Goal: Task Accomplishment & Management: Manage account settings

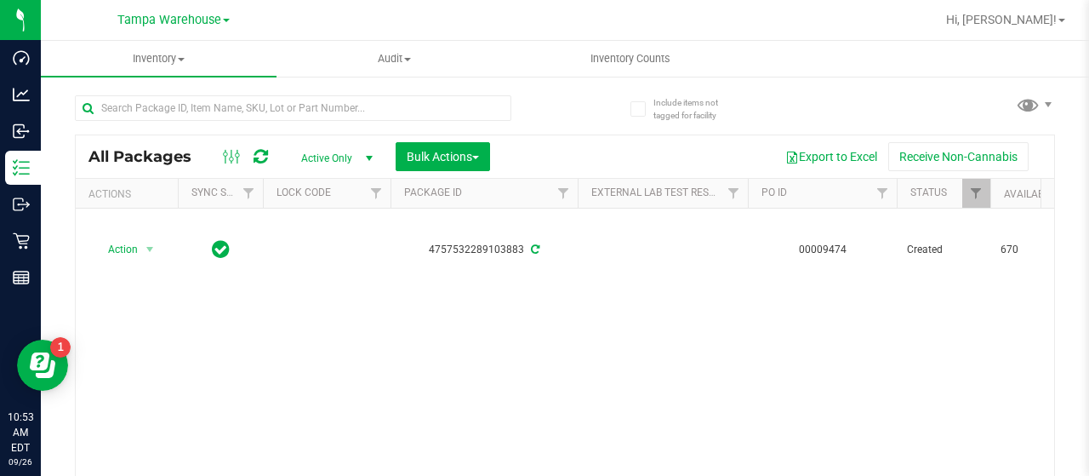
scroll to position [0, 1685]
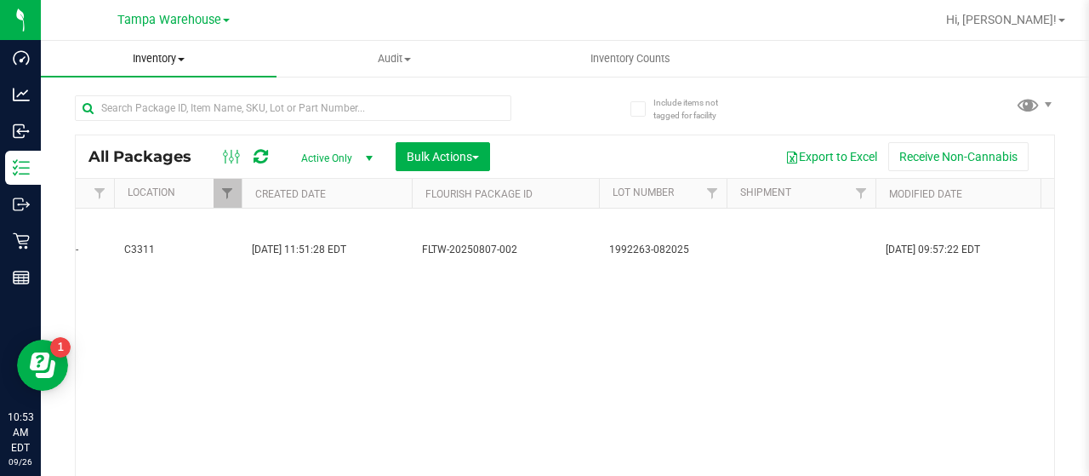
click at [181, 58] on span at bounding box center [181, 59] width 7 height 3
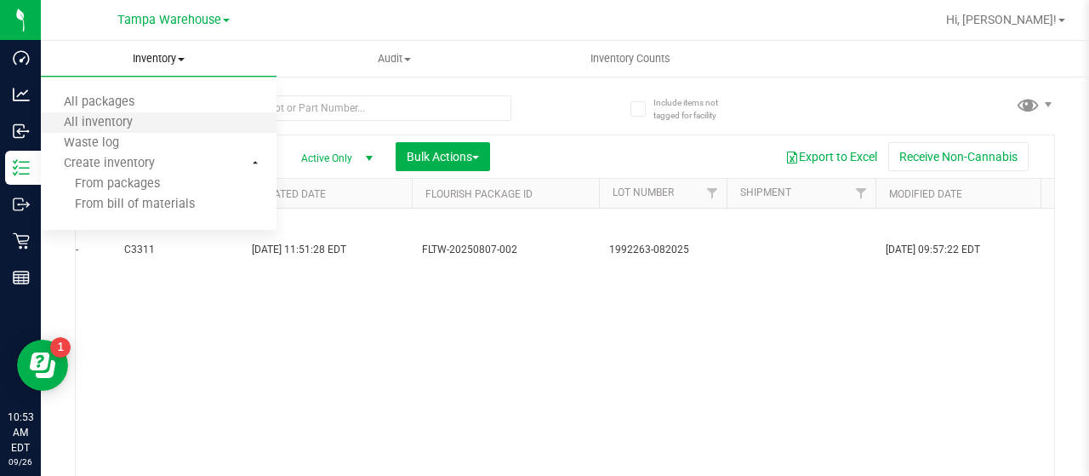
click at [157, 120] on li "All inventory" at bounding box center [159, 123] width 236 height 20
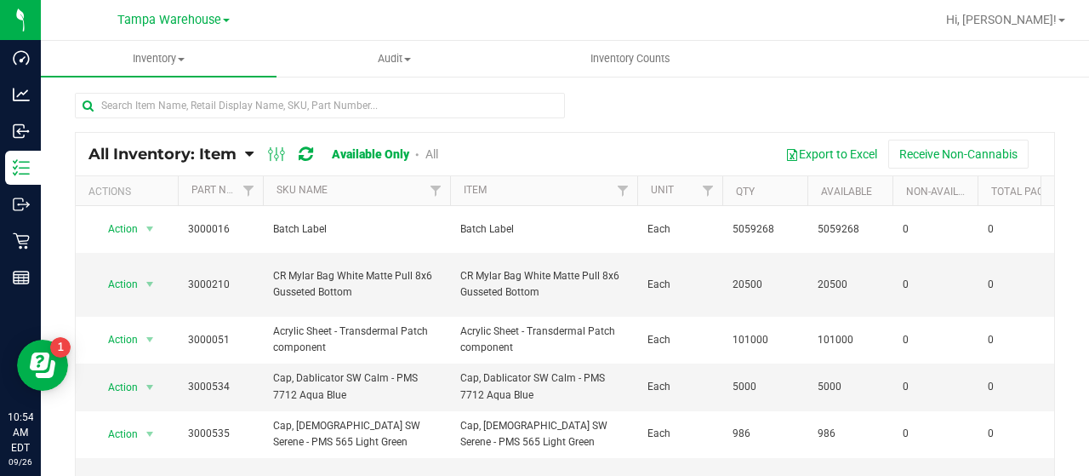
click at [250, 153] on icon at bounding box center [249, 153] width 9 height 15
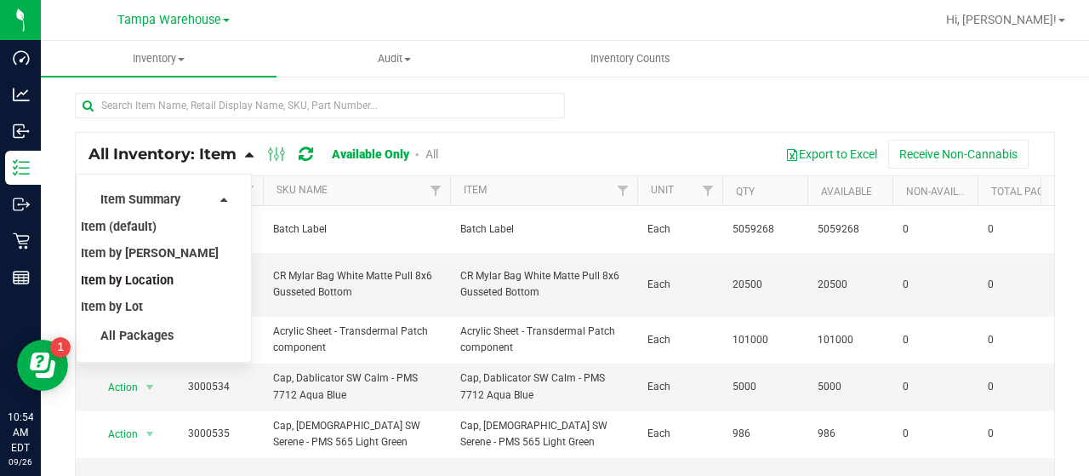
click at [162, 277] on span "Item by Location" at bounding box center [127, 280] width 93 height 14
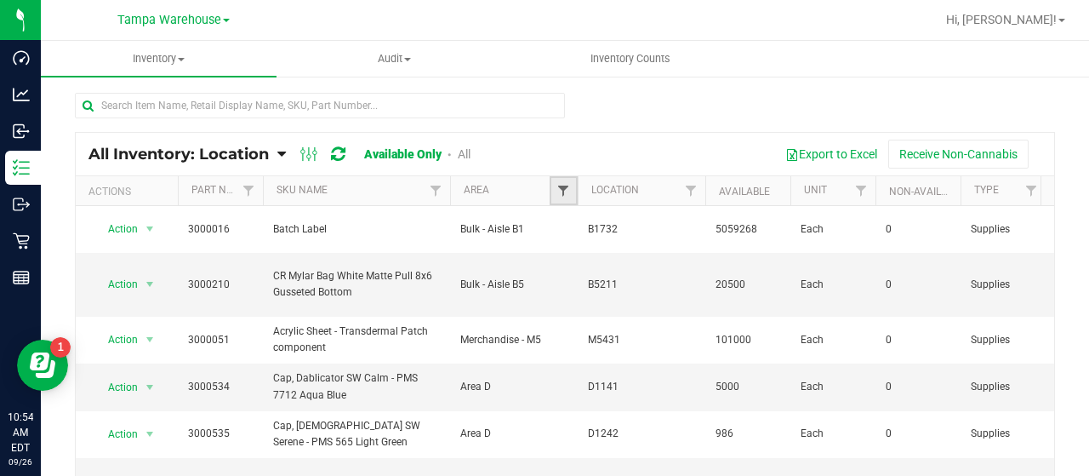
click at [563, 188] on span "Filter" at bounding box center [564, 191] width 14 height 14
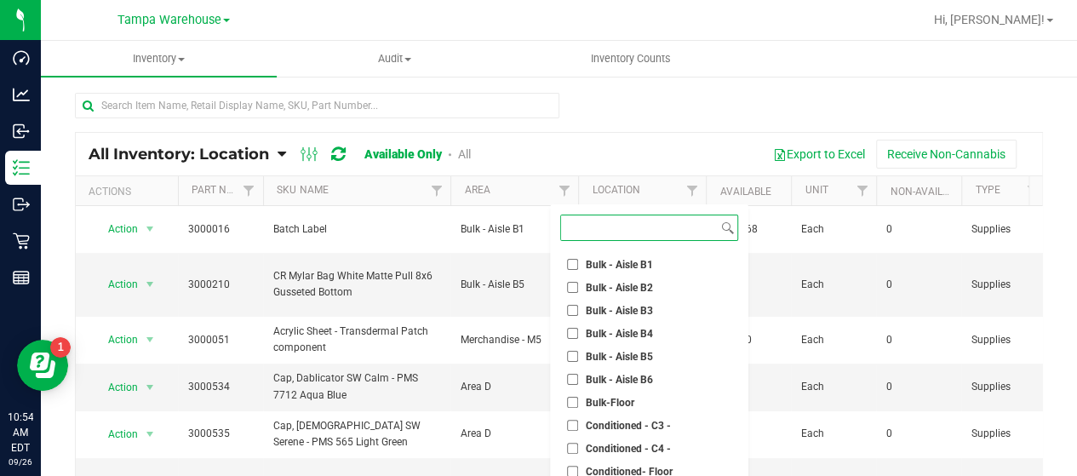
scroll to position [255, 0]
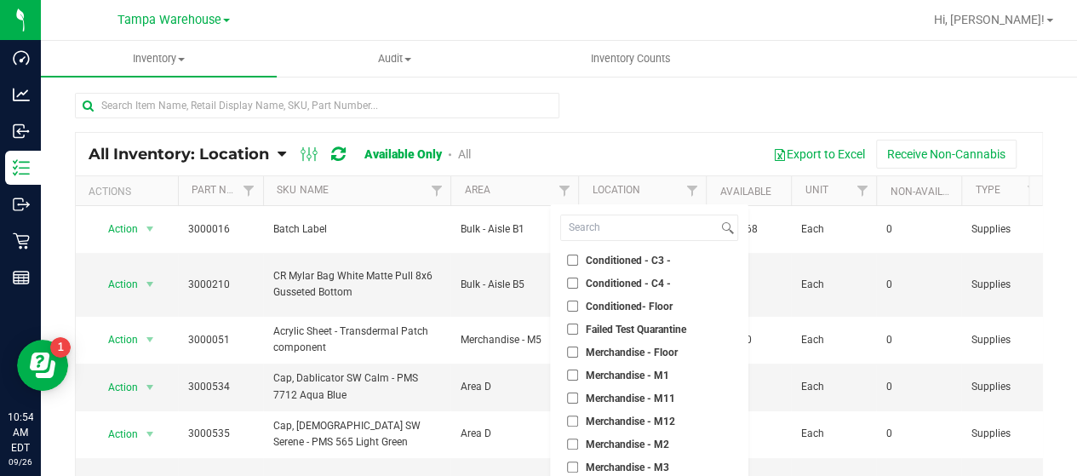
click at [569, 258] on input "Conditioned - C3 -" at bounding box center [572, 259] width 11 height 11
checkbox input "true"
click at [572, 283] on input "Conditioned - C4 -" at bounding box center [572, 282] width 11 height 11
checkbox input "true"
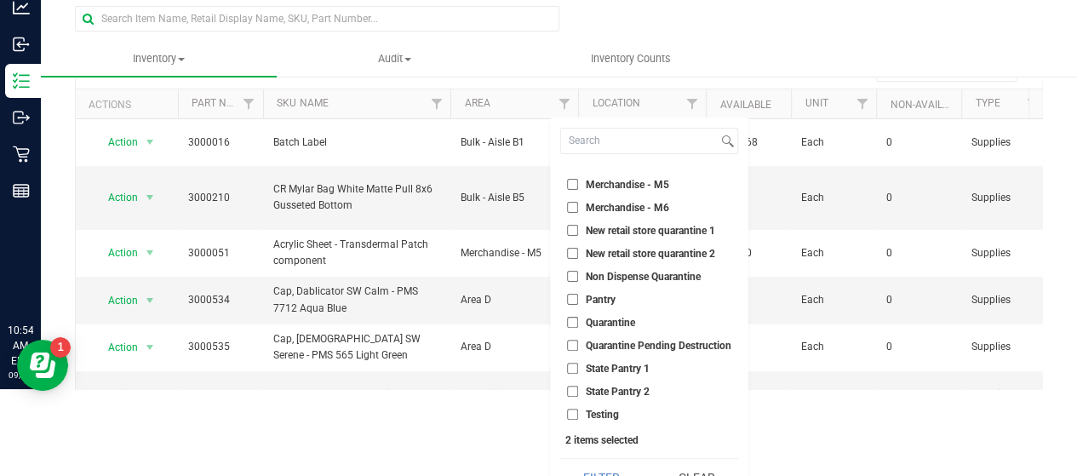
scroll to position [112, 0]
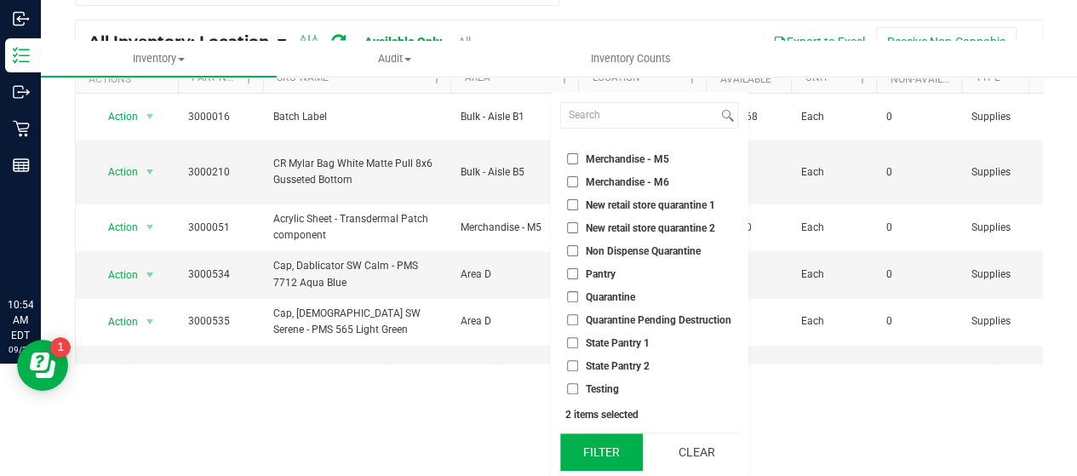
click at [618, 455] on button "Filter" at bounding box center [601, 451] width 83 height 37
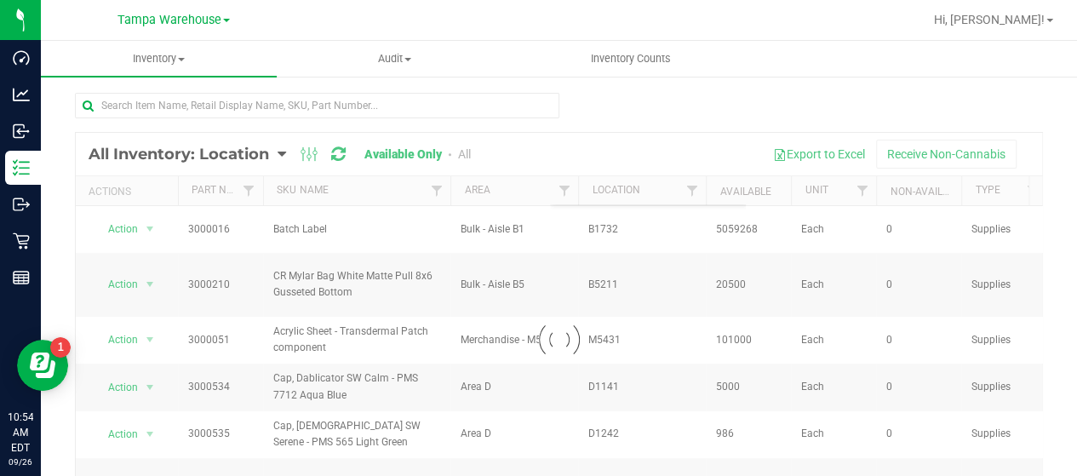
scroll to position [0, 0]
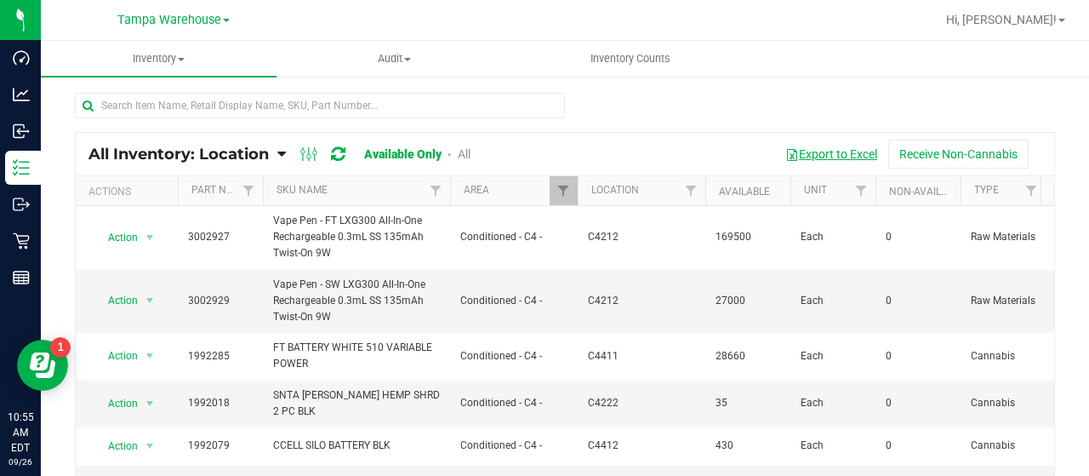
click at [810, 155] on button "Export to Excel" at bounding box center [831, 154] width 114 height 29
click at [562, 188] on span "Filter" at bounding box center [564, 191] width 14 height 14
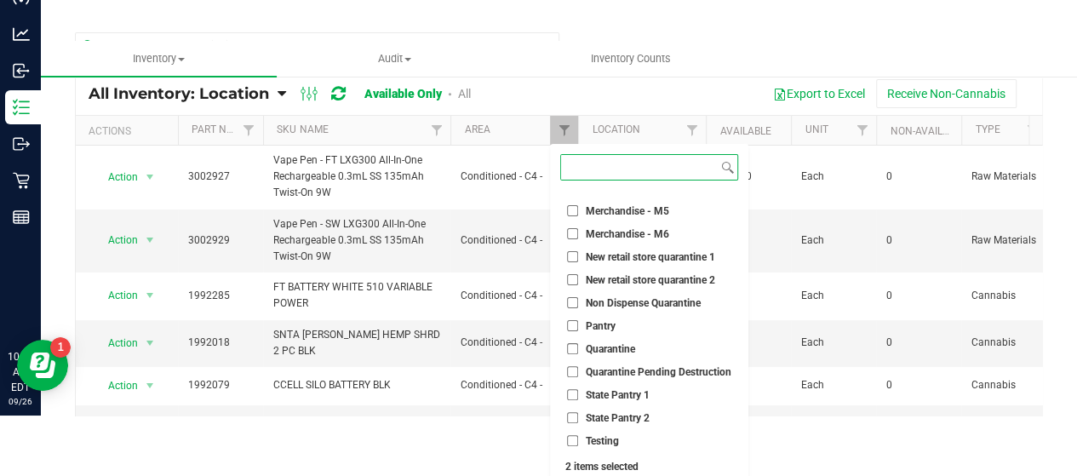
scroll to position [112, 0]
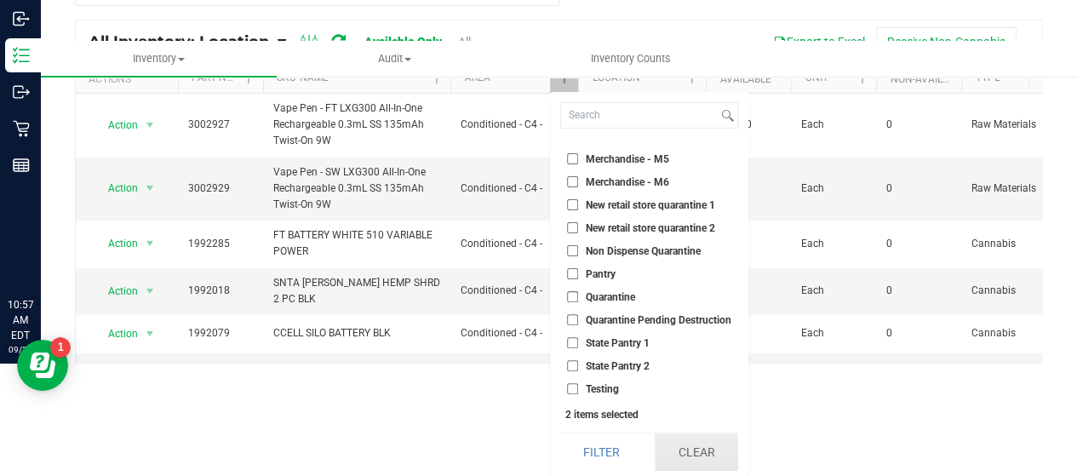
click at [712, 455] on button "Clear" at bounding box center [695, 451] width 83 height 37
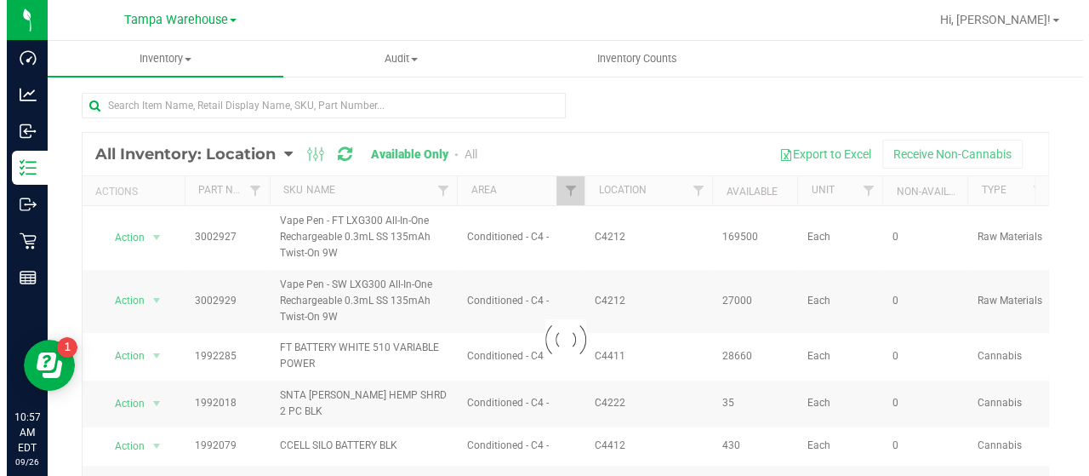
scroll to position [0, 0]
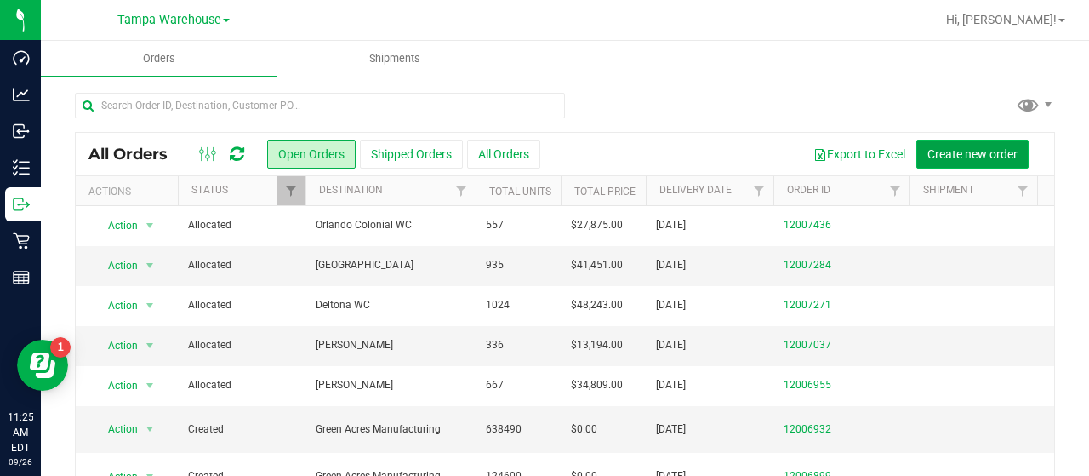
click at [928, 151] on span "Create new order" at bounding box center [973, 154] width 90 height 14
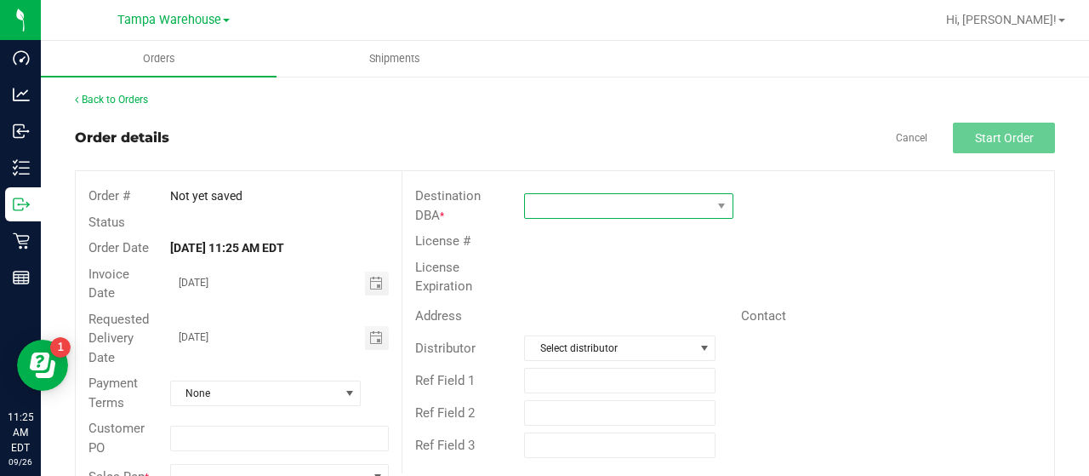
click at [633, 200] on span at bounding box center [618, 206] width 186 height 24
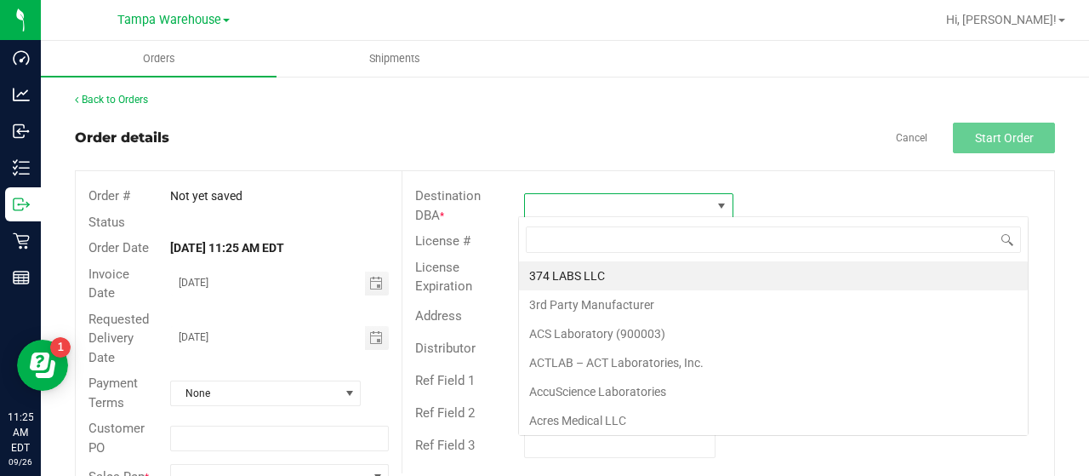
scroll to position [25, 206]
type input "NETA"
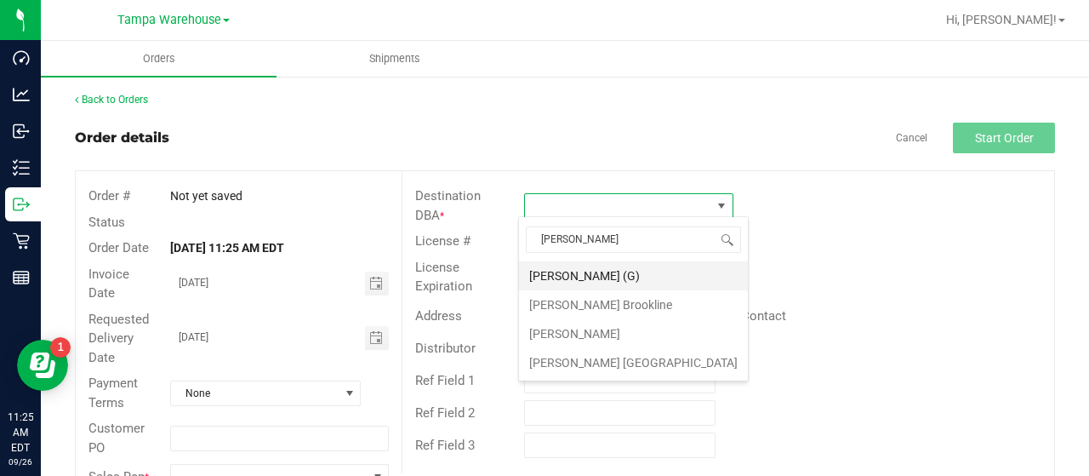
click at [591, 274] on li "NETA (G)" at bounding box center [633, 275] width 229 height 29
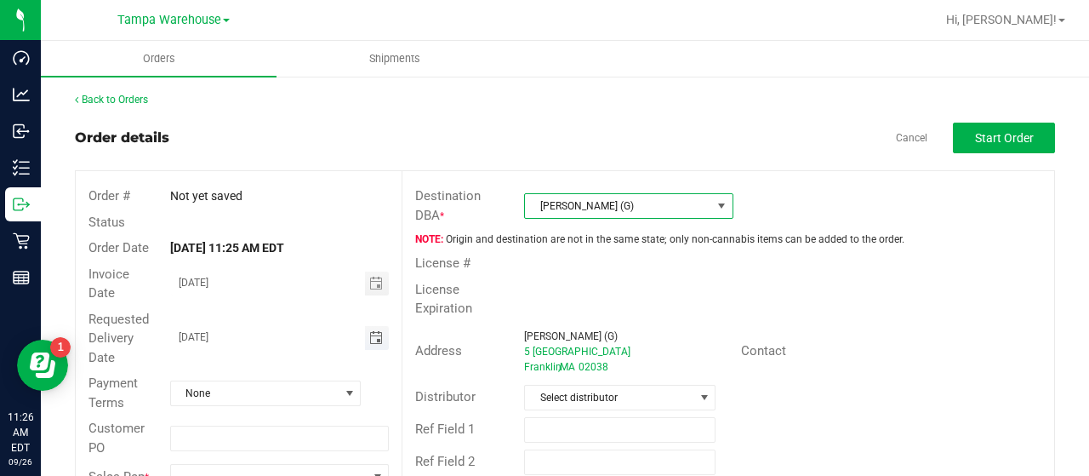
click at [371, 334] on span "Toggle calendar" at bounding box center [376, 338] width 14 height 14
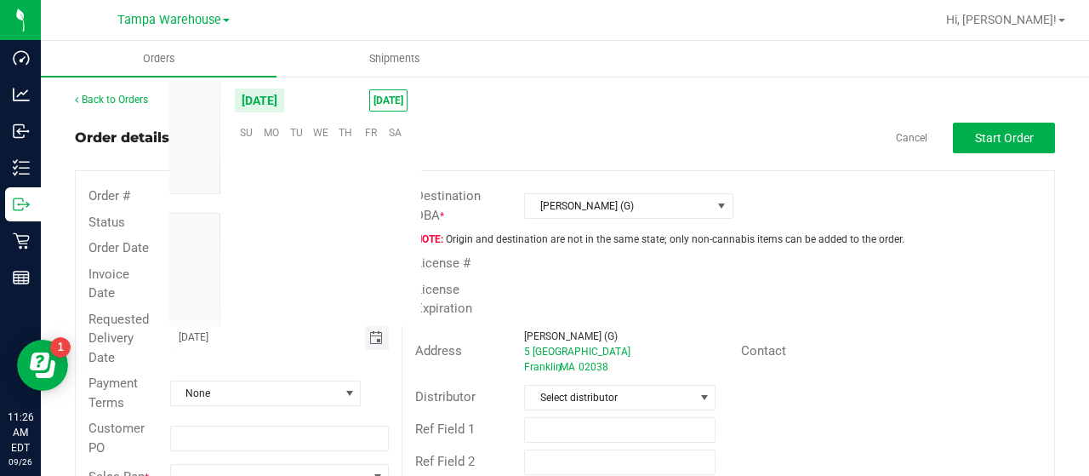
scroll to position [275995, 0]
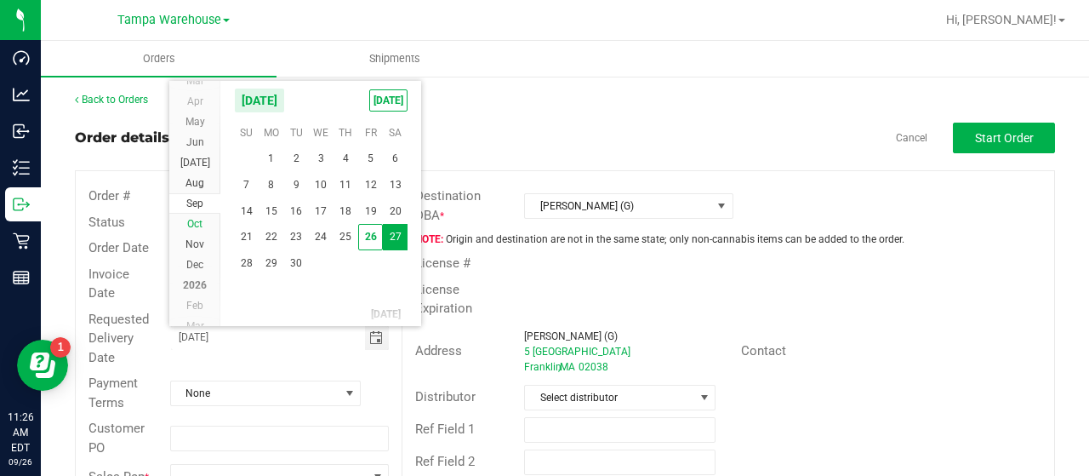
click at [198, 219] on span "Oct" at bounding box center [194, 224] width 15 height 12
click at [322, 154] on span "1" at bounding box center [321, 157] width 25 height 26
type input "10/01/2025"
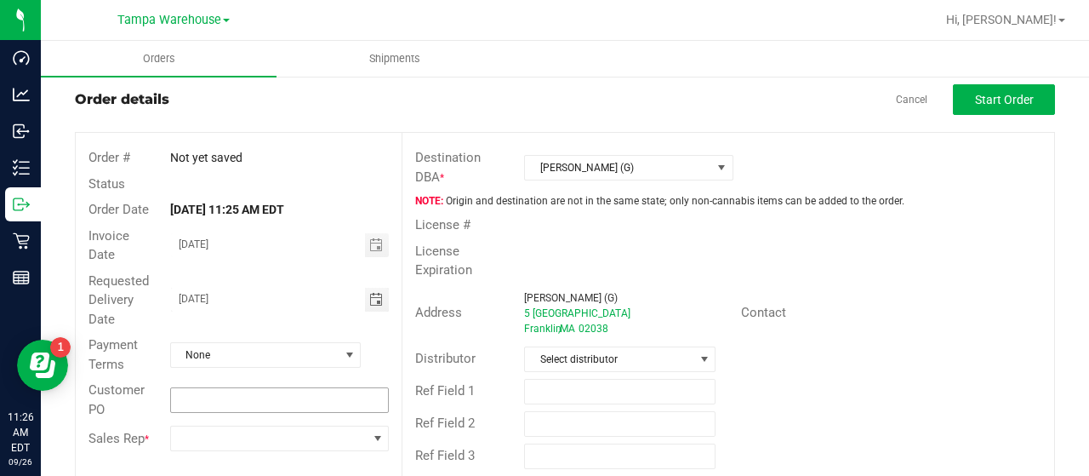
scroll to position [60, 0]
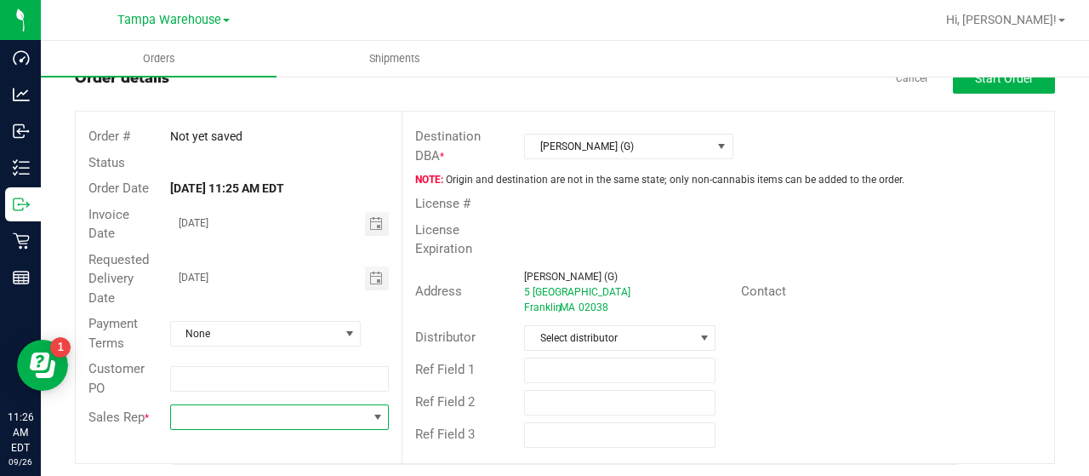
click at [290, 414] on span at bounding box center [269, 417] width 196 height 24
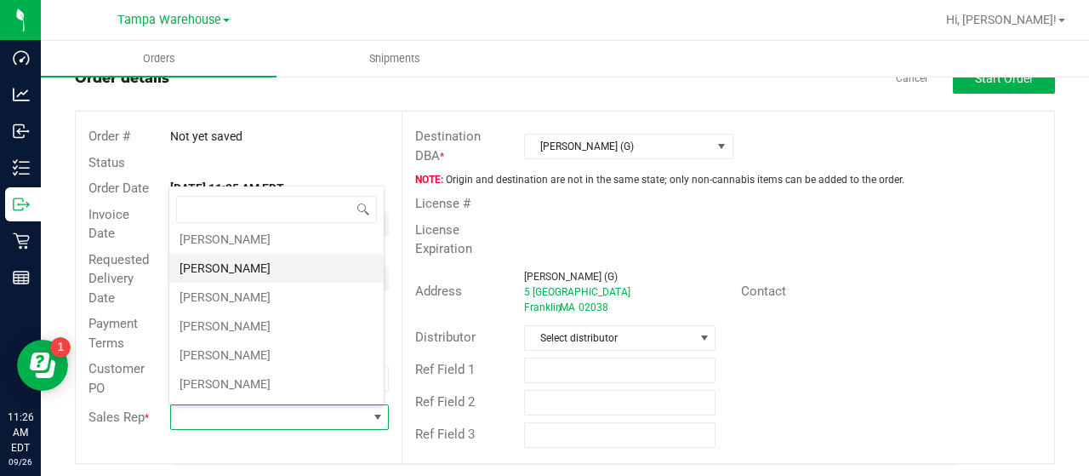
scroll to position [255, 0]
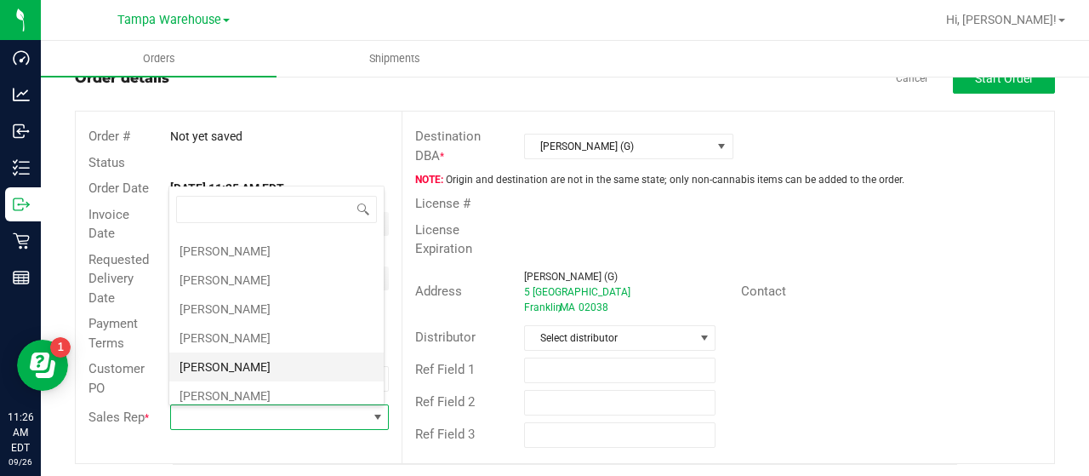
click at [255, 358] on li "Joseph Oxendine" at bounding box center [276, 366] width 214 height 29
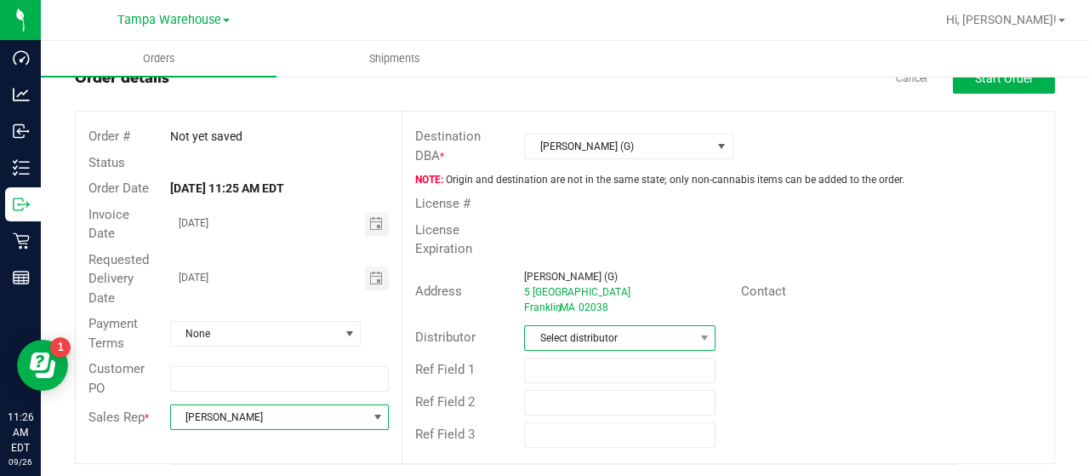
click at [660, 332] on span "Select distributor" at bounding box center [609, 338] width 169 height 24
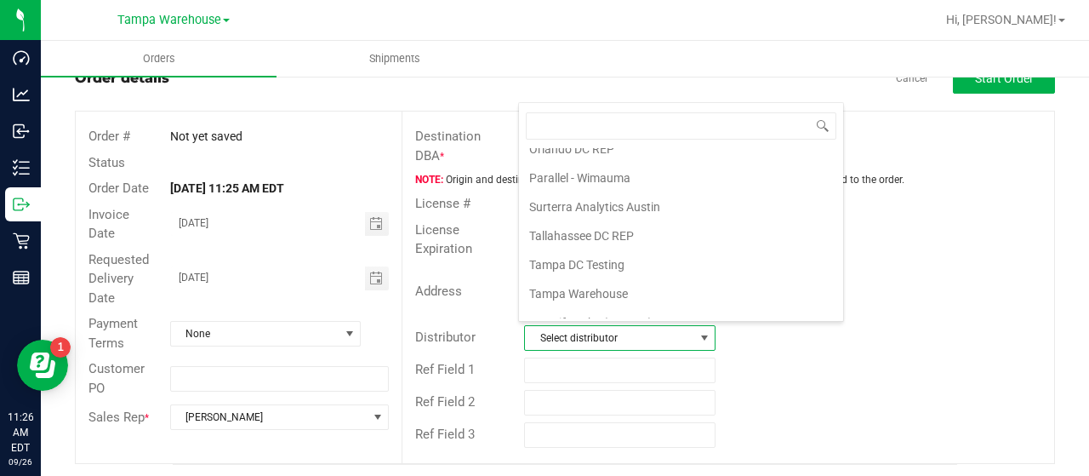
scroll to position [794, 0]
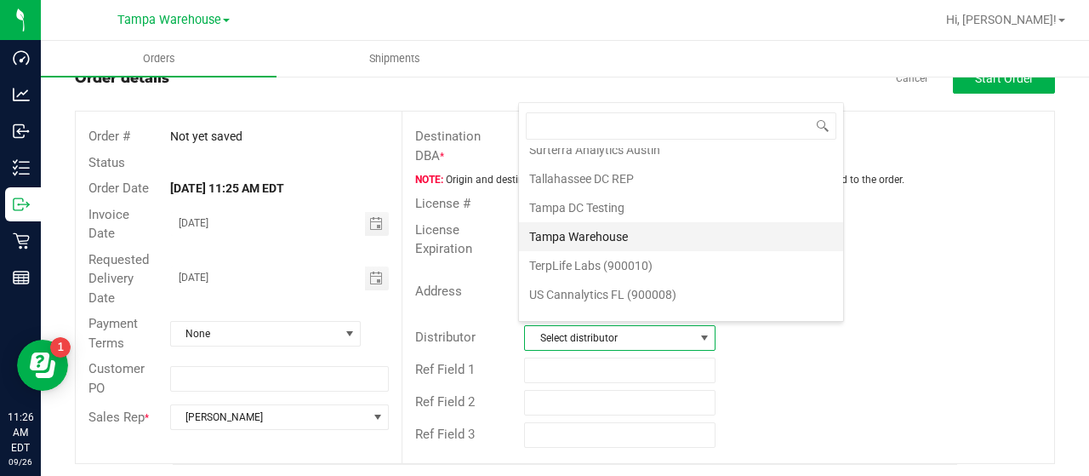
click at [648, 222] on li "Tampa Warehouse" at bounding box center [681, 236] width 324 height 29
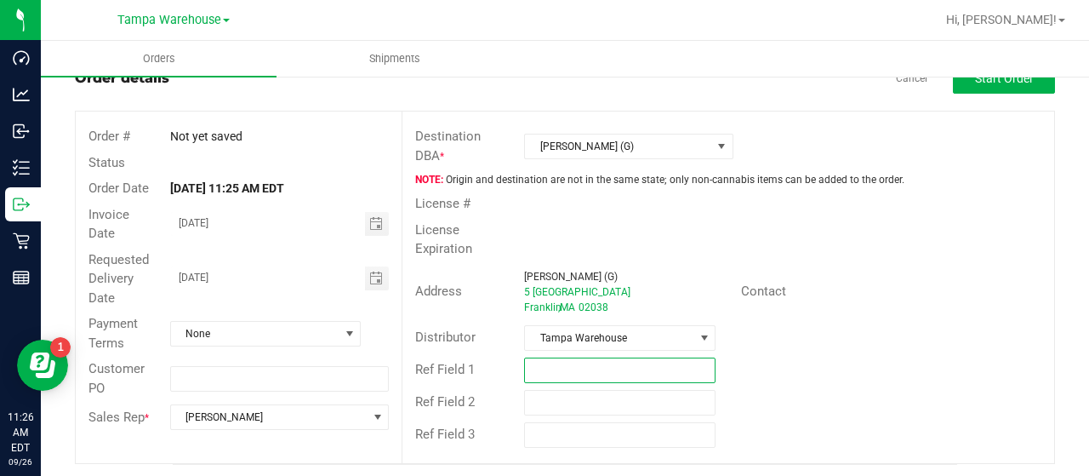
click at [580, 362] on input "text" at bounding box center [619, 370] width 191 height 26
type input "P"
type input "TRANSFER TO NETA (MA)"
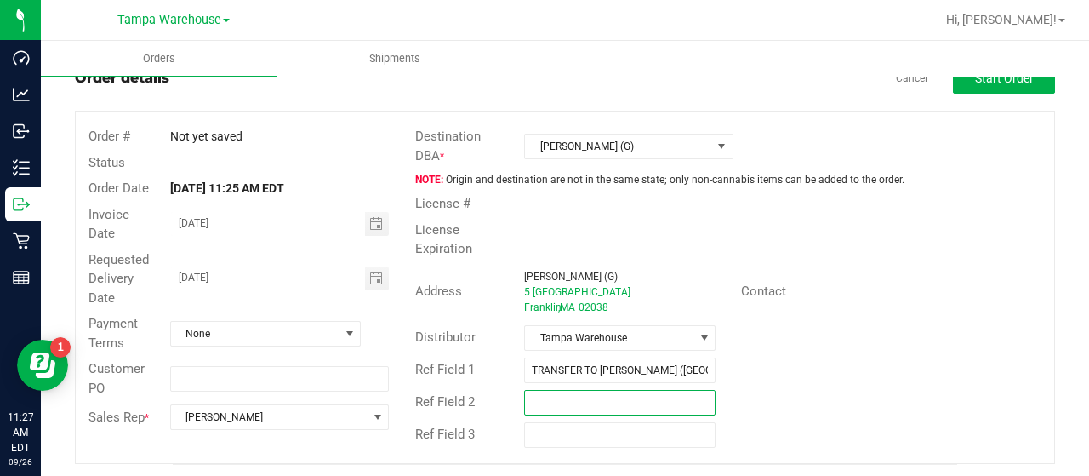
click at [602, 398] on input "text" at bounding box center [619, 403] width 191 height 26
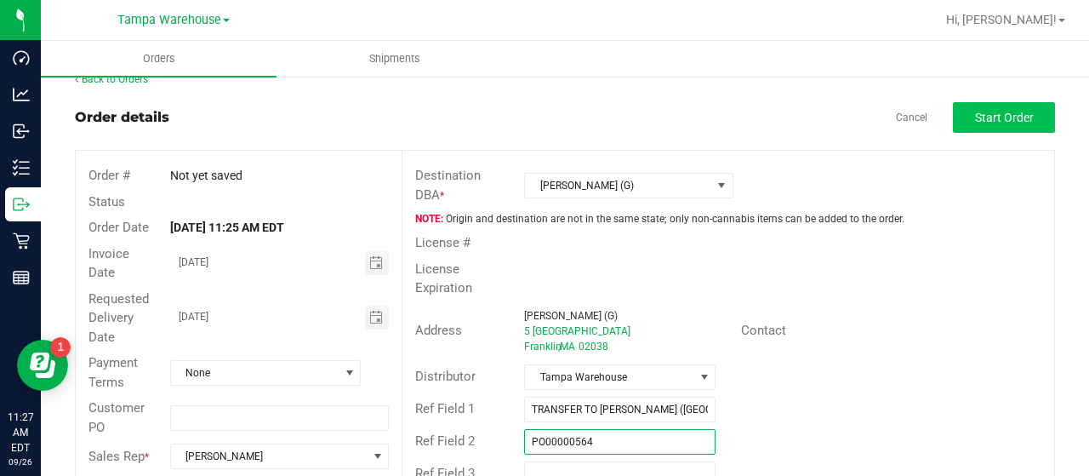
scroll to position [0, 0]
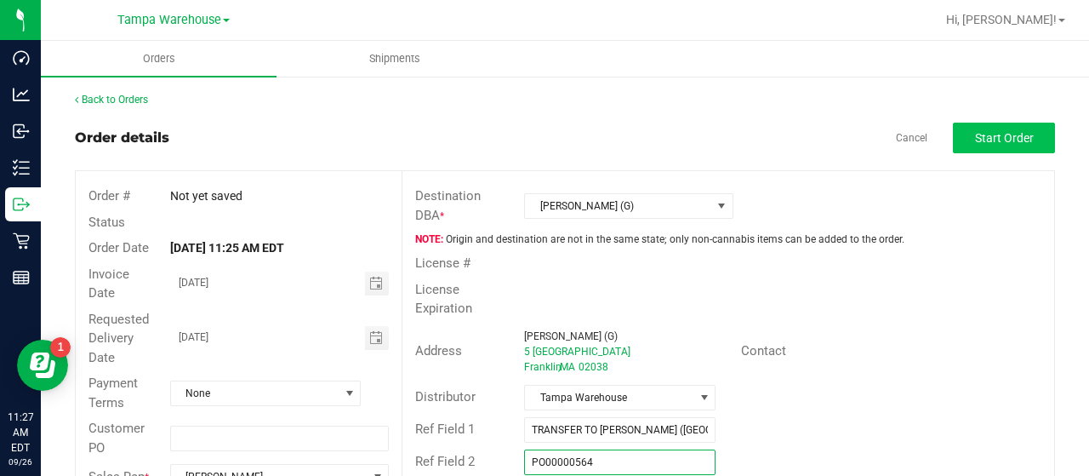
type input "PO00000564"
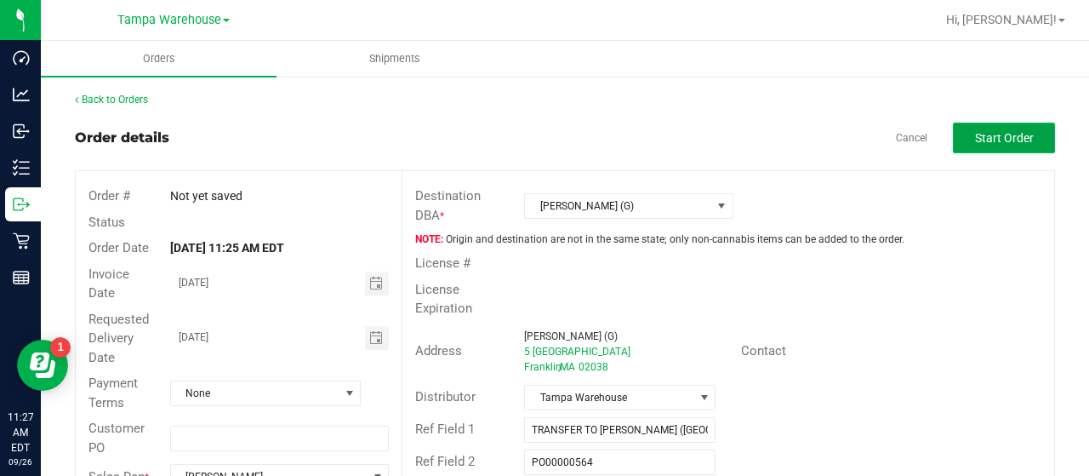
click at [984, 138] on span "Start Order" at bounding box center [1004, 138] width 59 height 14
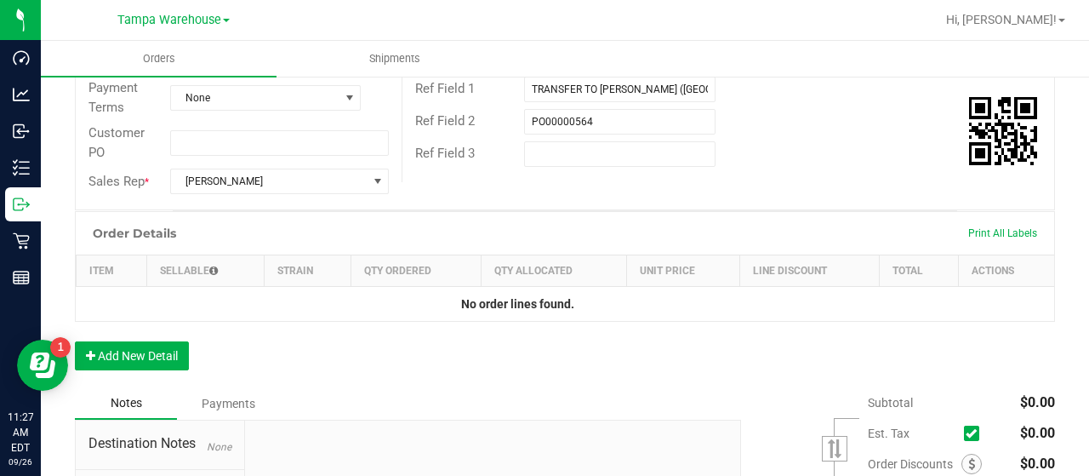
scroll to position [426, 0]
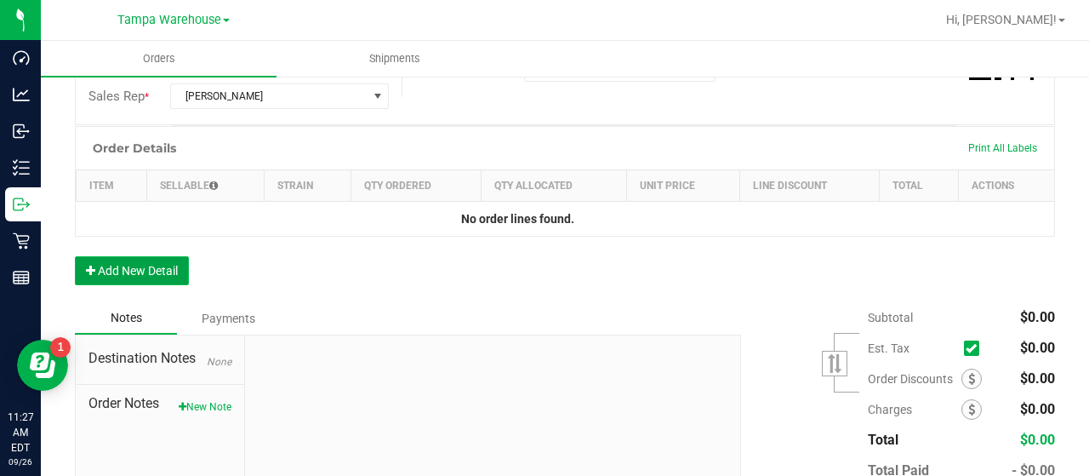
click at [123, 261] on button "Add New Detail" at bounding box center [132, 270] width 114 height 29
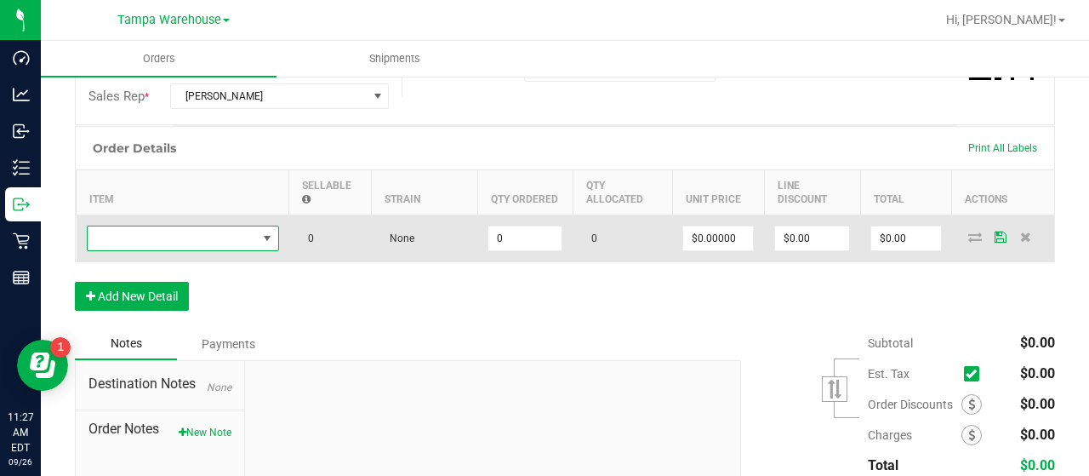
click at [148, 235] on span "NO DATA FOUND" at bounding box center [172, 238] width 169 height 24
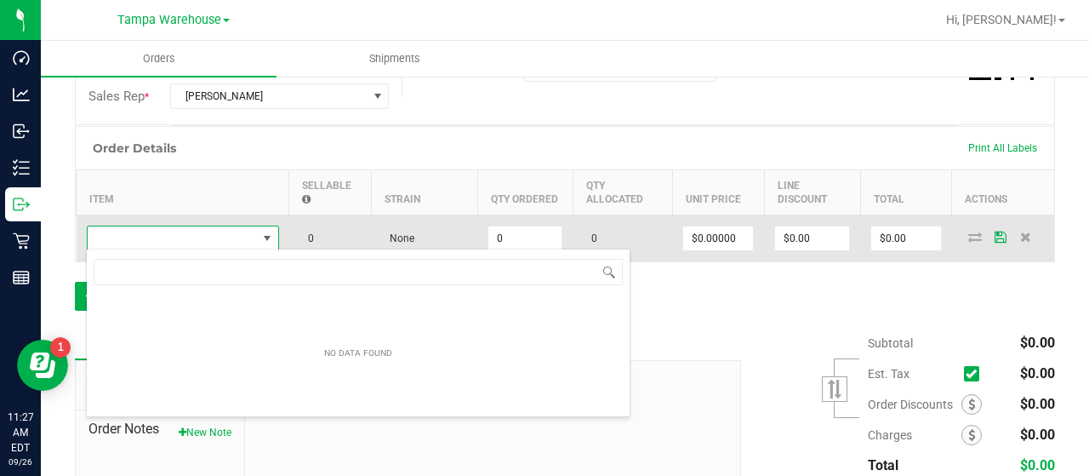
scroll to position [25, 192]
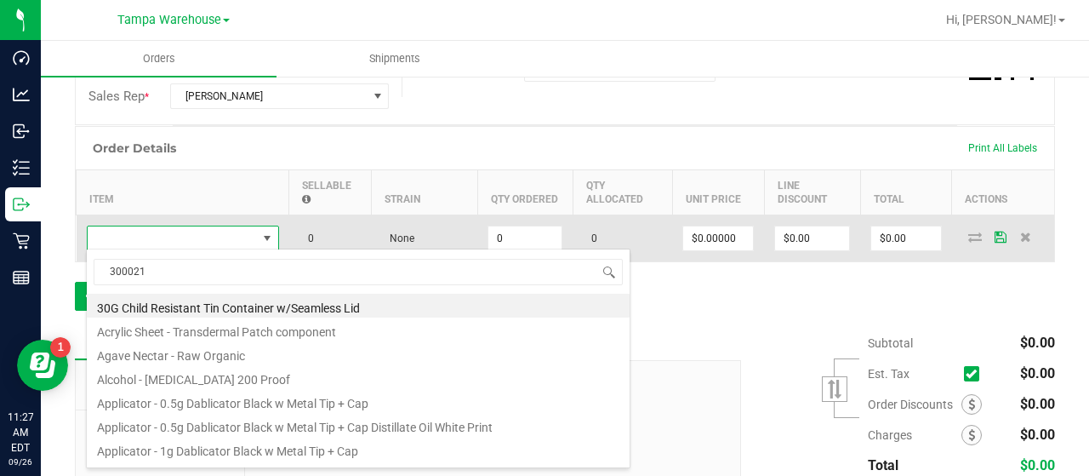
type input "3000214"
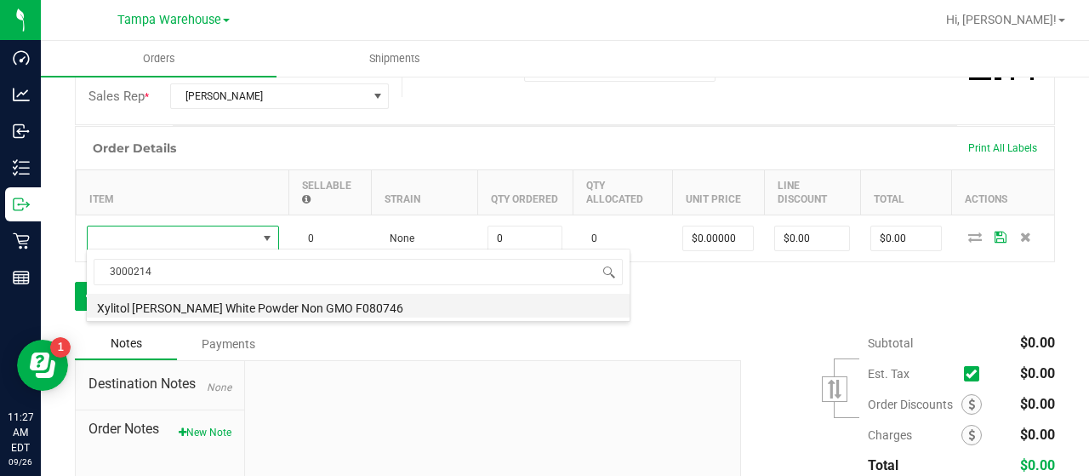
click at [228, 304] on li "Xylitol DC Watson White Powder Non GMO F080746" at bounding box center [358, 306] width 543 height 24
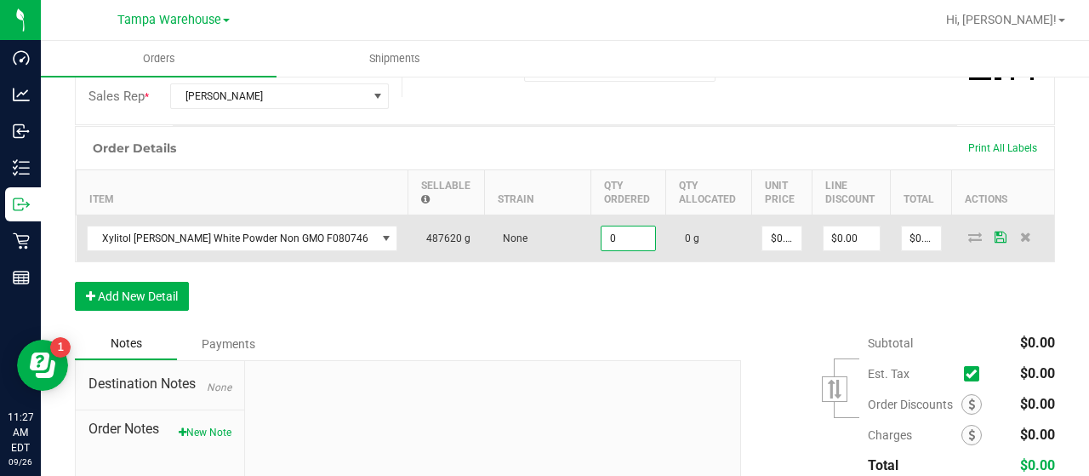
click at [602, 233] on input "0" at bounding box center [629, 238] width 54 height 24
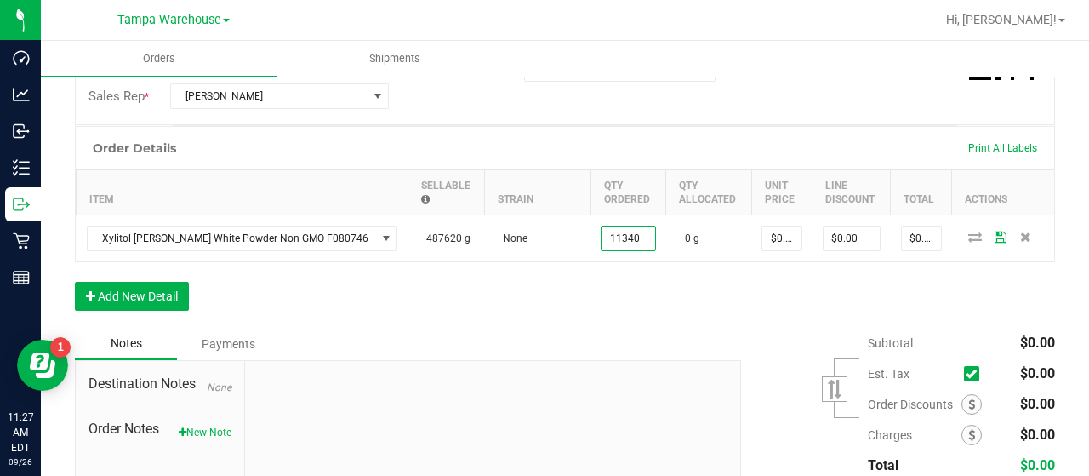
type input "11340.0000 g"
click at [623, 300] on div "Order Details Print All Labels Item Sellable Strain Qty Ordered Qty Allocated U…" at bounding box center [565, 227] width 980 height 202
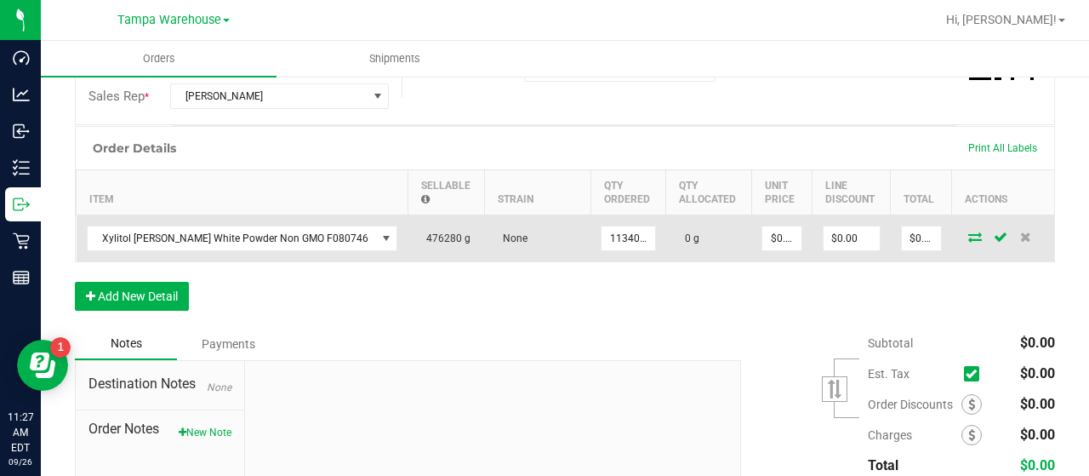
click at [968, 232] on icon at bounding box center [975, 236] width 14 height 10
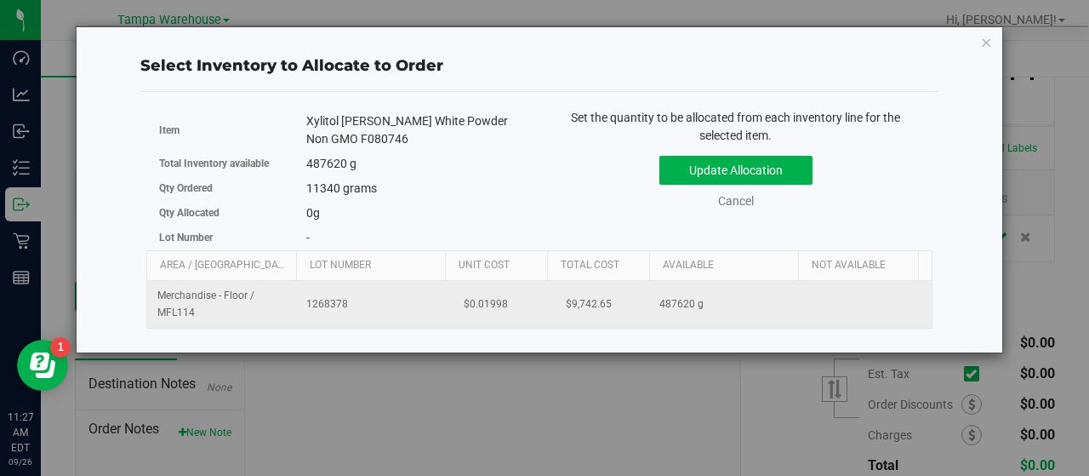
scroll to position [0, 175]
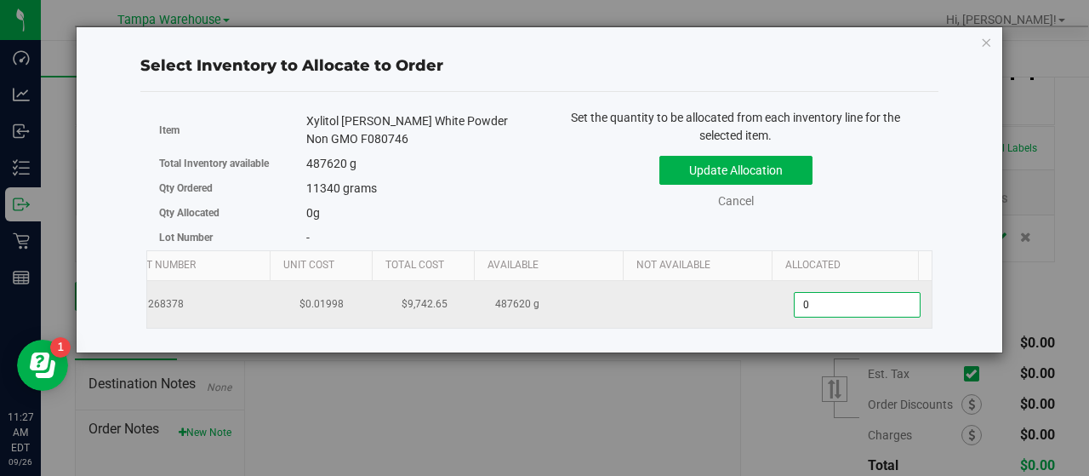
click at [831, 300] on span "0.0000 0" at bounding box center [857, 305] width 127 height 26
type input "011340"
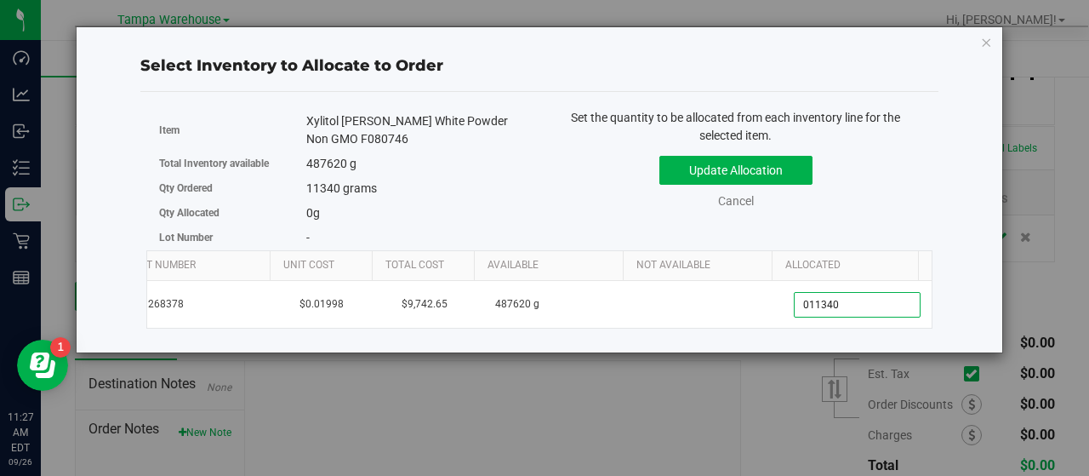
type input "11,340.0000"
click at [905, 214] on div "Set the quantity to be allocated from each inventory line for the selected item…" at bounding box center [736, 167] width 393 height 117
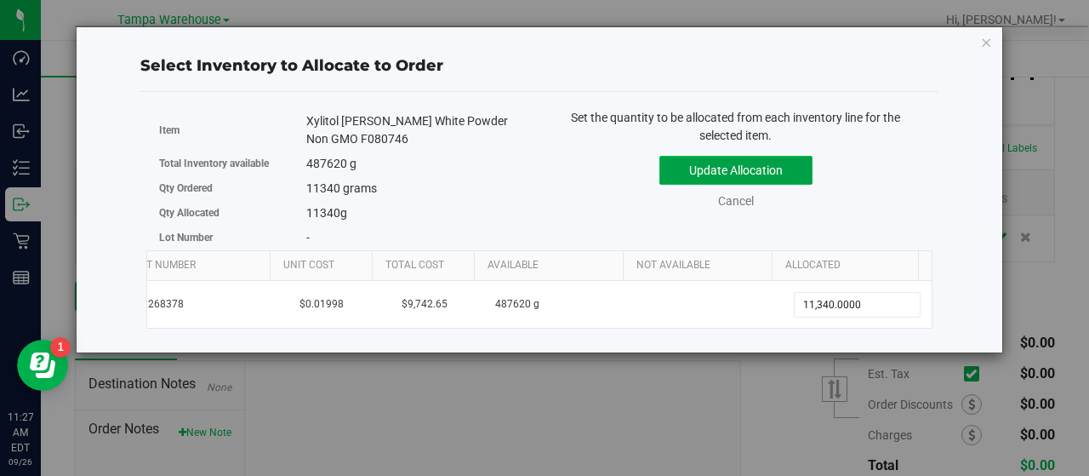
click at [785, 169] on button "Update Allocation" at bounding box center [736, 170] width 153 height 29
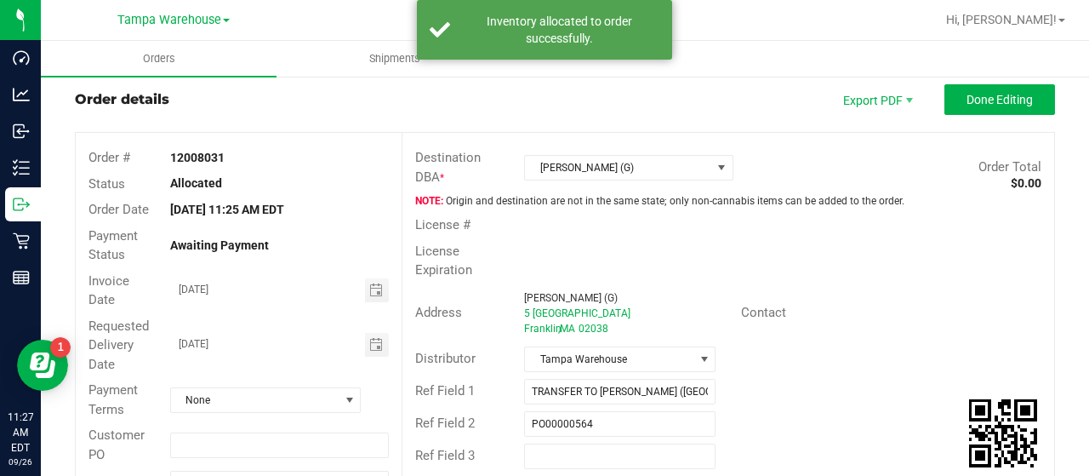
scroll to position [0, 0]
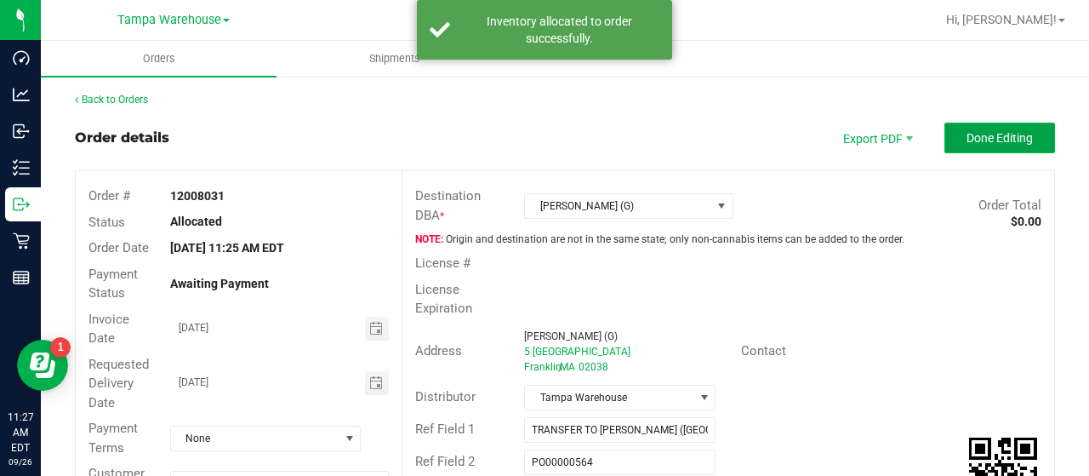
click at [945, 139] on button "Done Editing" at bounding box center [1000, 138] width 111 height 31
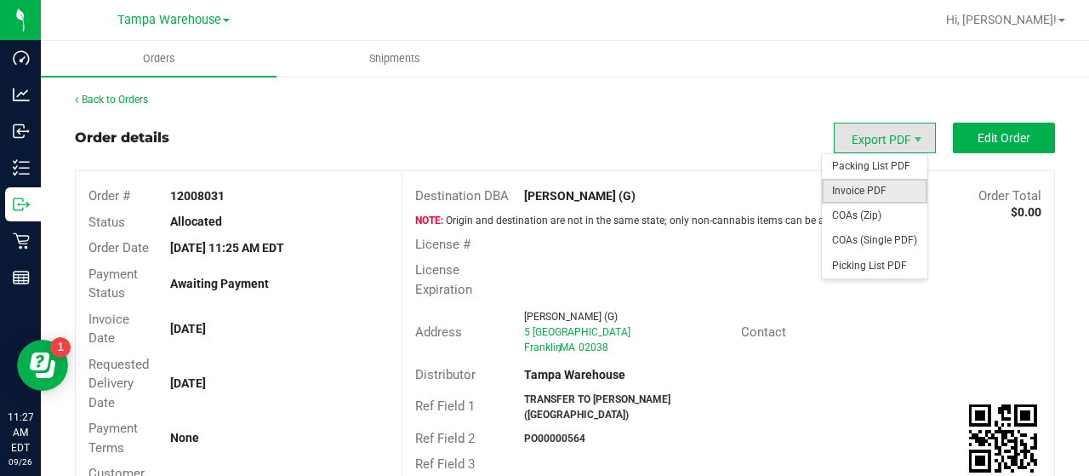
click at [864, 185] on span "Invoice PDF" at bounding box center [875, 191] width 106 height 25
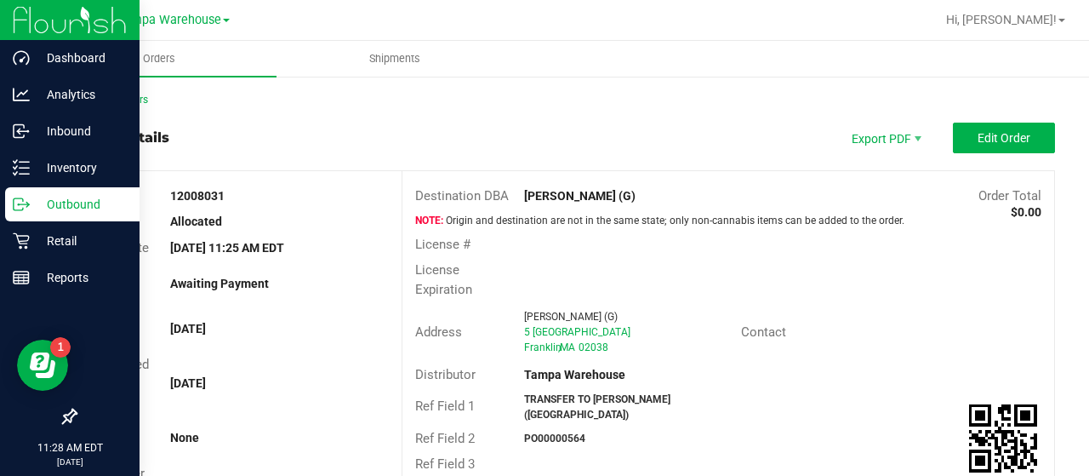
click at [57, 203] on p "Outbound" at bounding box center [81, 204] width 102 height 20
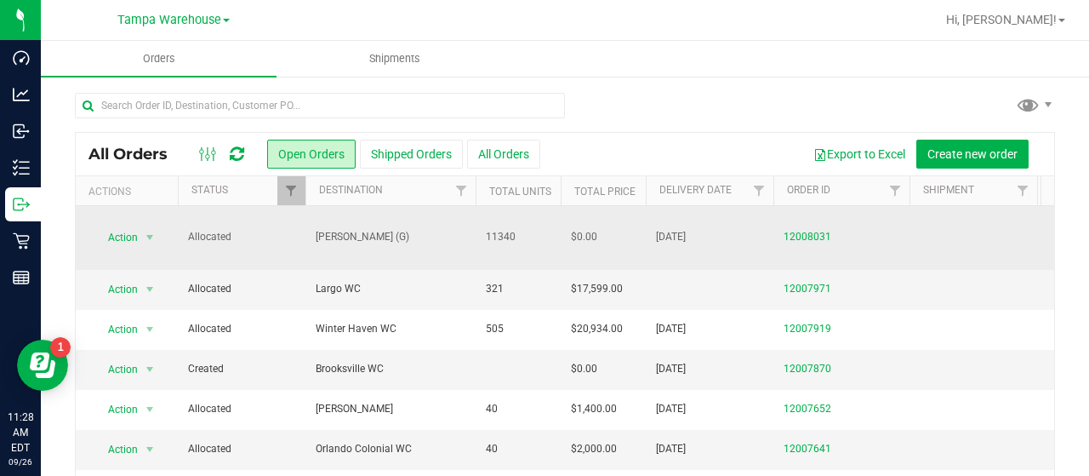
click at [421, 229] on span "NETA (G)" at bounding box center [391, 237] width 150 height 16
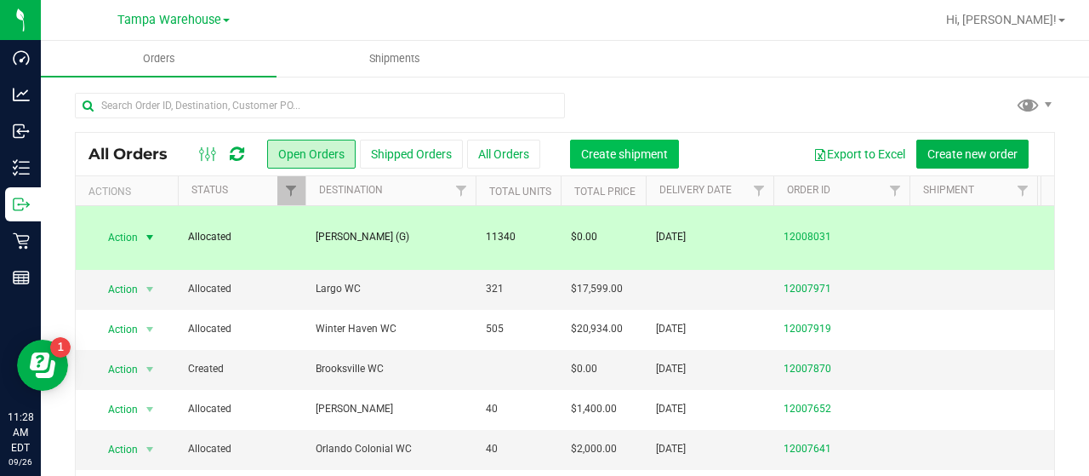
click at [636, 148] on span "Create shipment" at bounding box center [624, 154] width 87 height 14
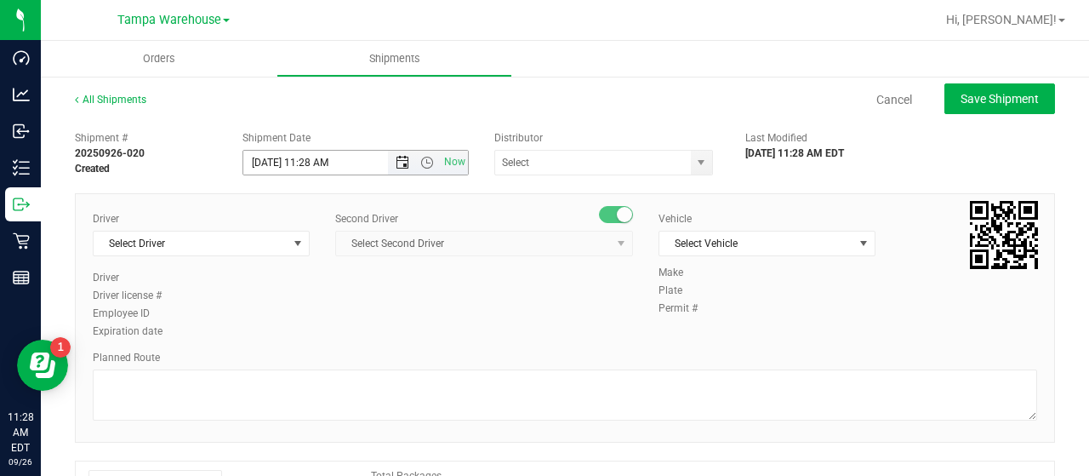
click at [397, 159] on span "Open the date view" at bounding box center [403, 163] width 14 height 14
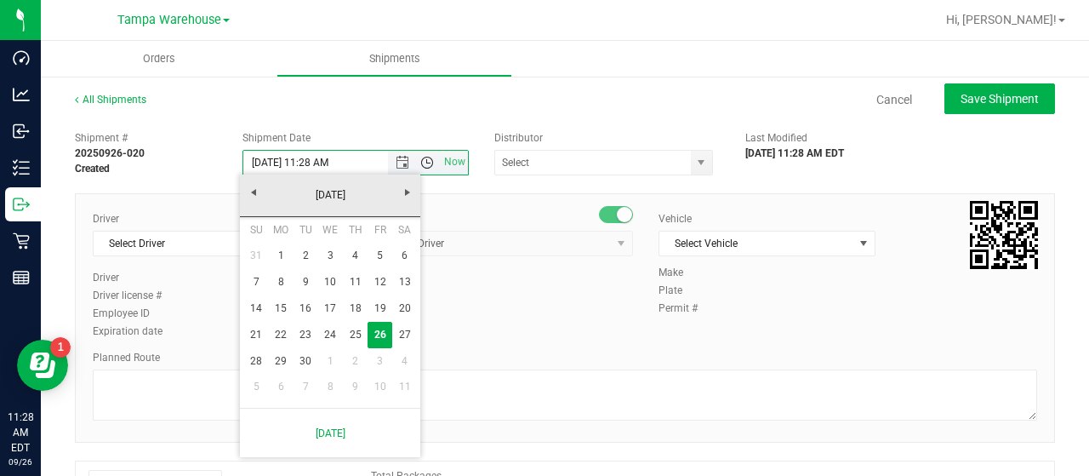
click at [426, 163] on span "Open the time view" at bounding box center [427, 163] width 14 height 14
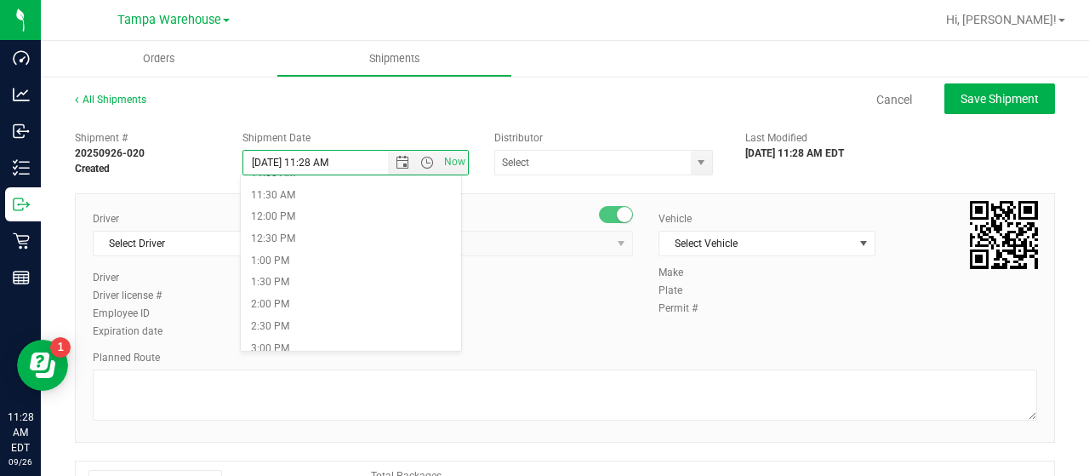
scroll to position [596, 0]
click at [296, 265] on li "3:30 PM" at bounding box center [351, 271] width 220 height 22
type input "9/26/2025 3:30 PM"
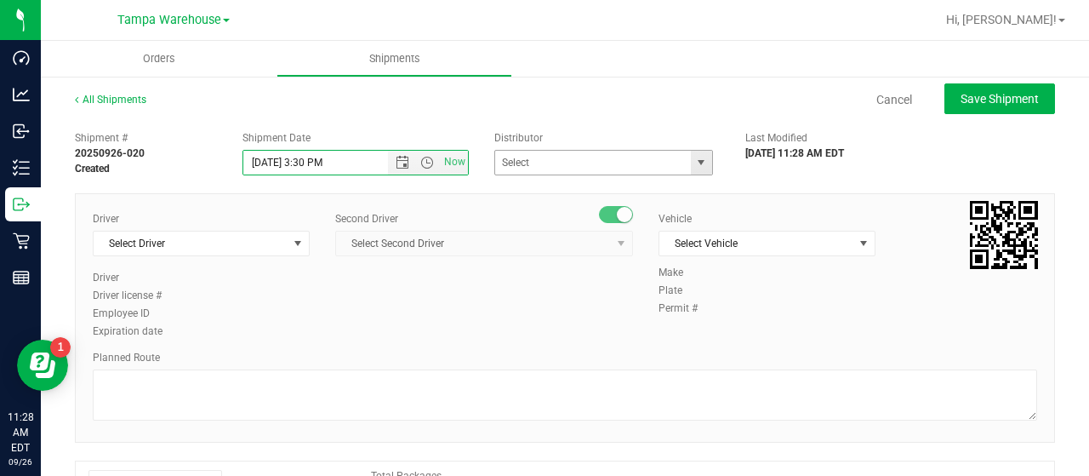
click at [694, 157] on span "select" at bounding box center [701, 163] width 14 height 14
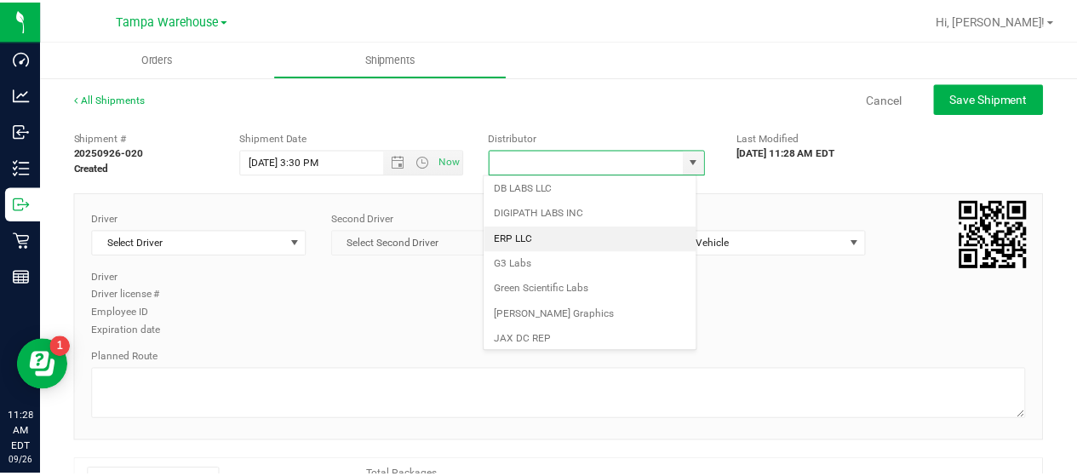
scroll to position [667, 0]
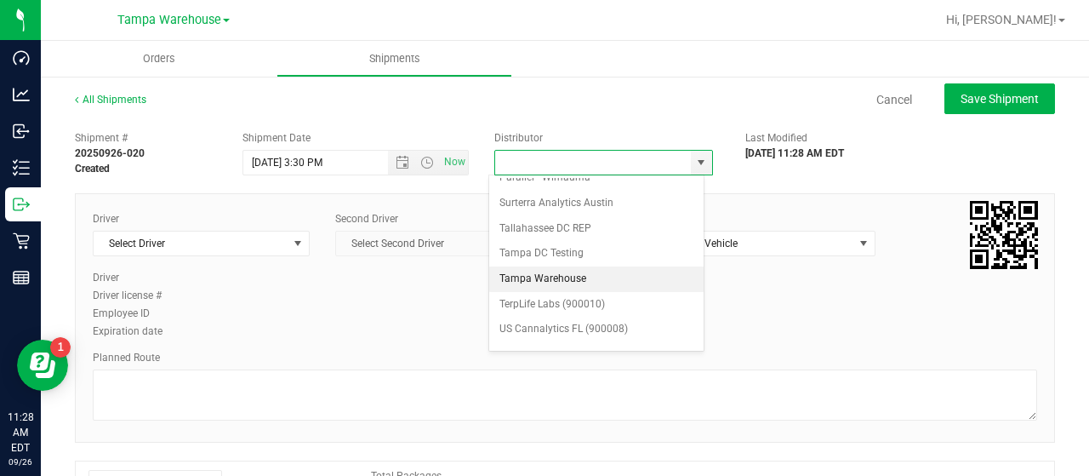
click at [596, 266] on li "Tampa Warehouse" at bounding box center [596, 279] width 214 height 26
type input "Tampa Warehouse"
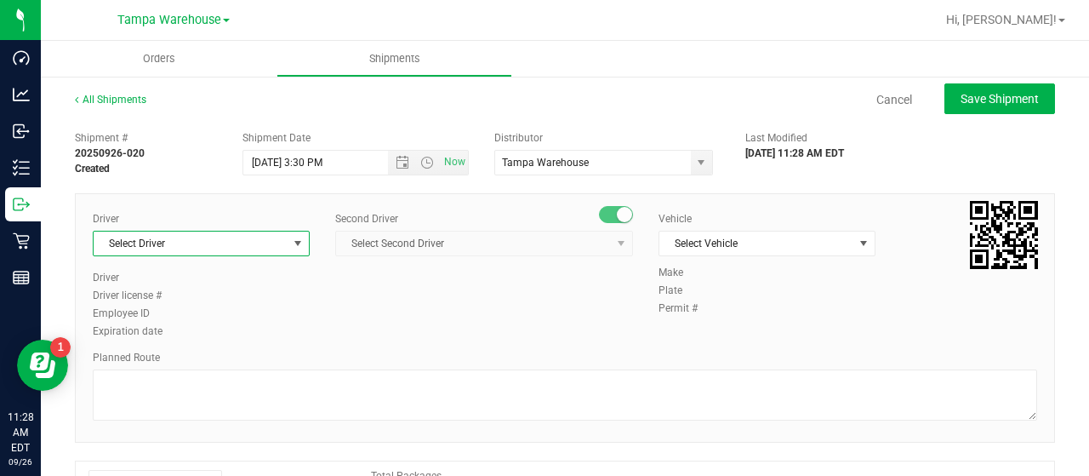
click at [298, 239] on span "select" at bounding box center [298, 244] width 14 height 14
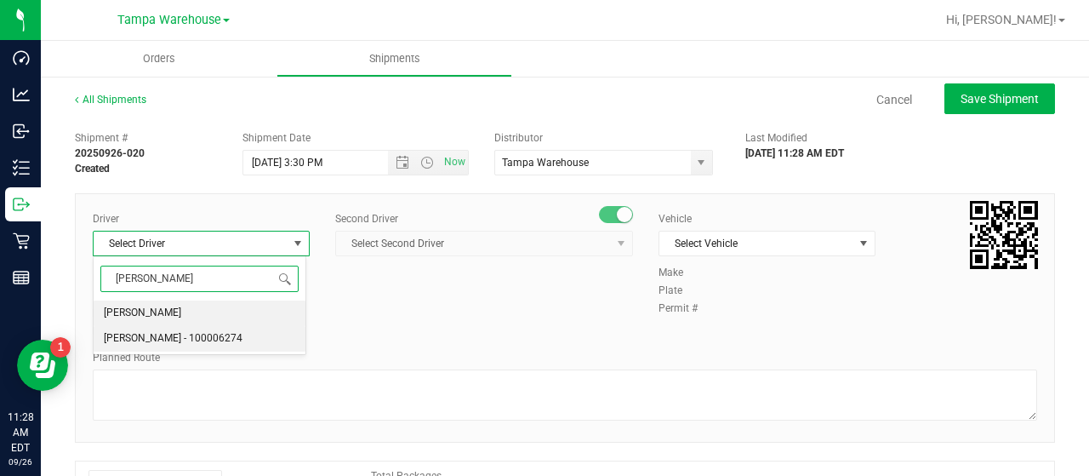
click at [167, 340] on span "Joseph Oxendine - 100006274" at bounding box center [173, 339] width 139 height 22
type input "JOSE"
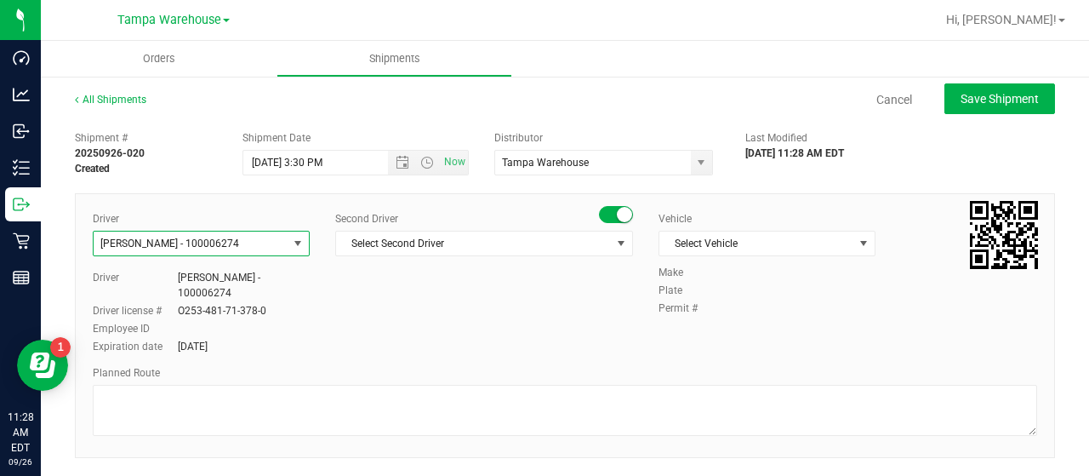
click at [617, 216] on small at bounding box center [624, 214] width 15 height 15
click at [857, 242] on span "select" at bounding box center [864, 244] width 14 height 14
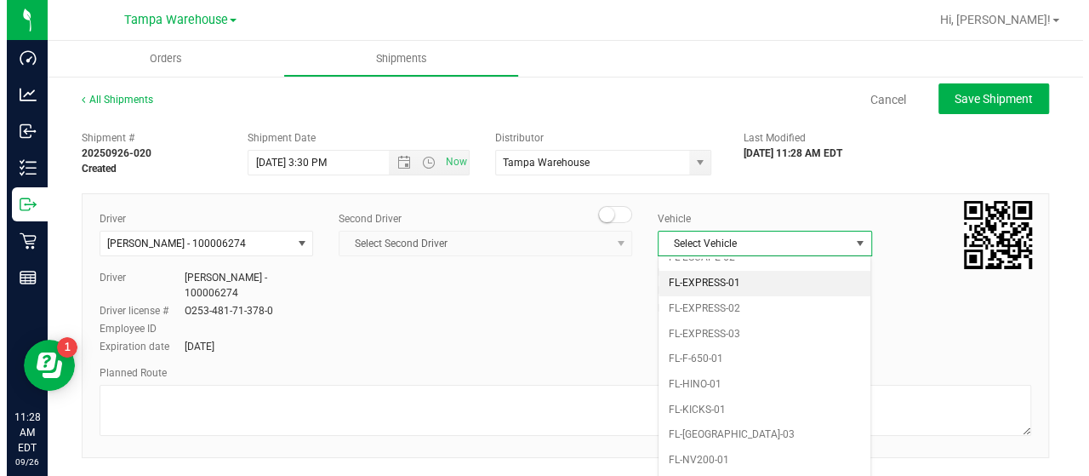
scroll to position [374, 0]
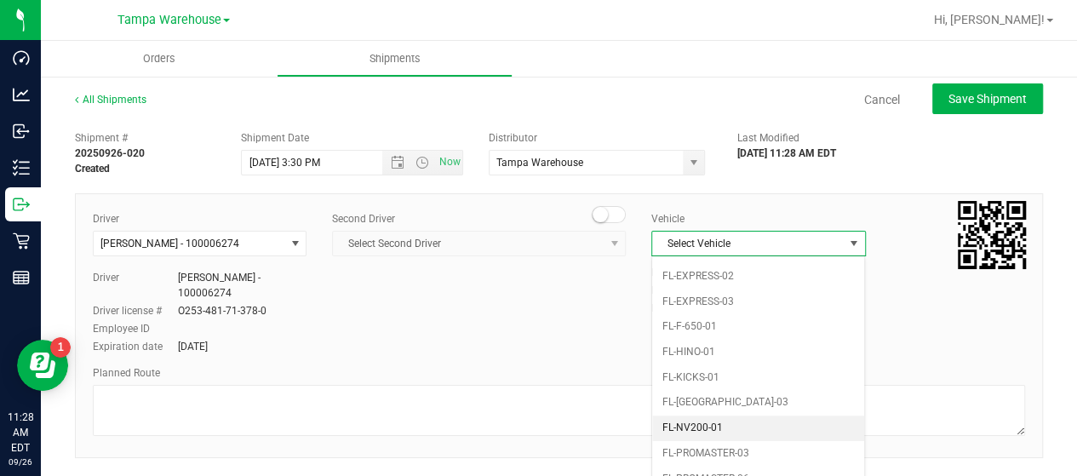
click at [738, 415] on li "FL-NV200-01" at bounding box center [758, 428] width 212 height 26
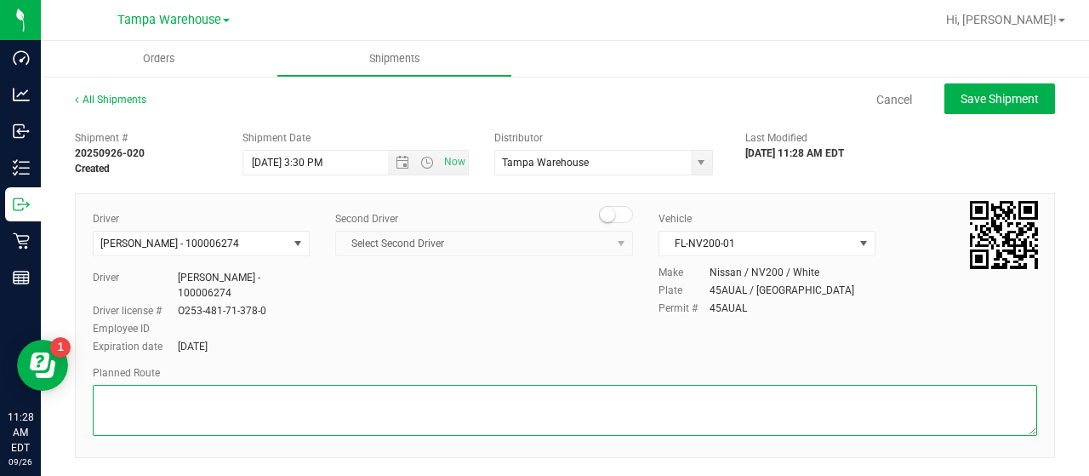
click at [159, 403] on textarea at bounding box center [565, 410] width 945 height 51
type textarea "n"
type textarea "N"
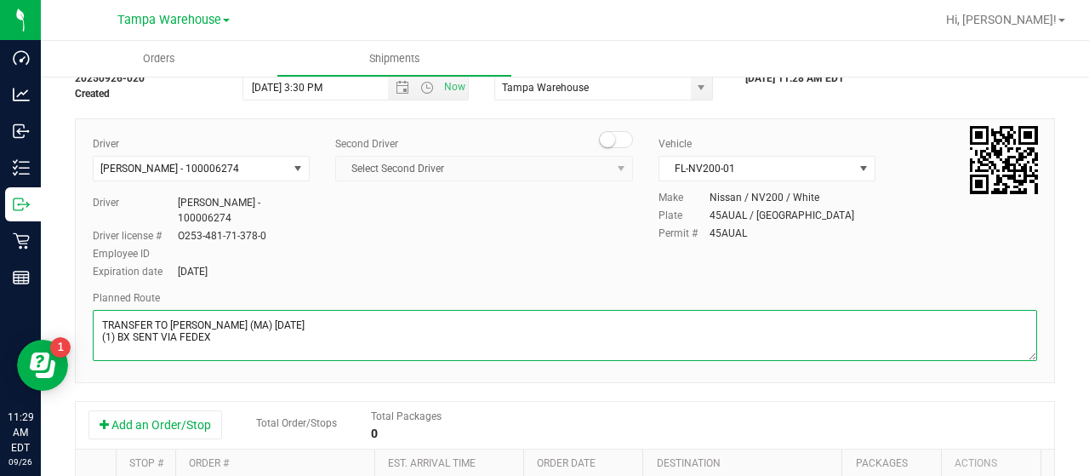
scroll to position [255, 0]
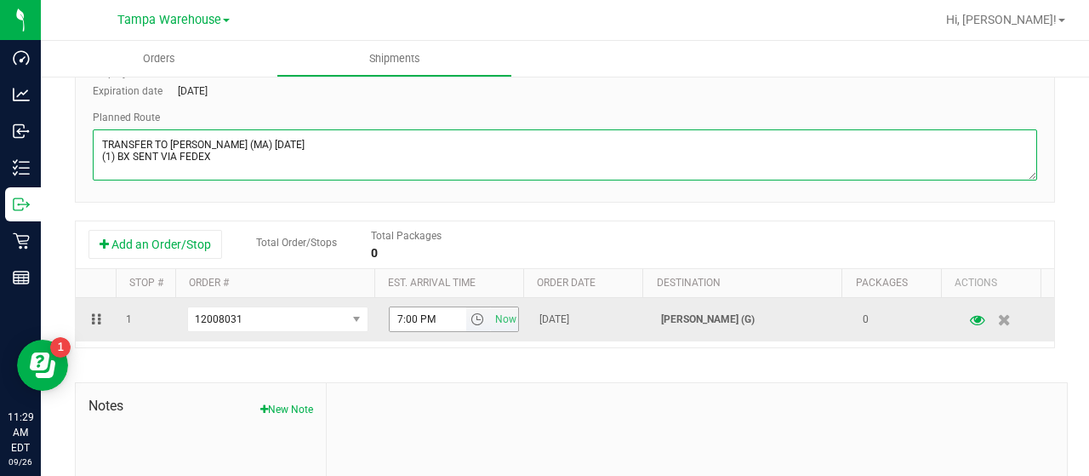
click at [471, 317] on span "select" at bounding box center [478, 319] width 14 height 14
type textarea "TRANSFER TO NETA (MA) 10/01/25 (1) BX SENT VIA FEDEX"
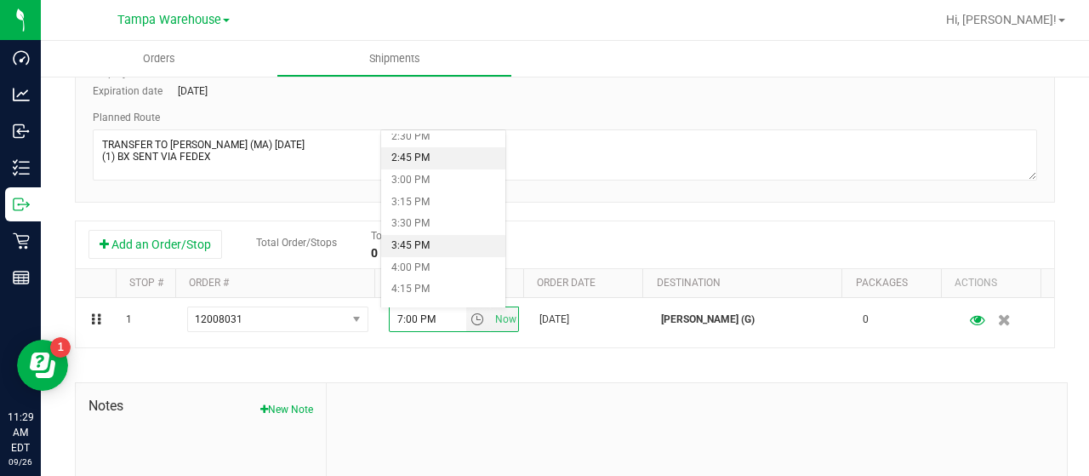
scroll to position [1362, 0]
click at [436, 263] on li "5:00 PM" at bounding box center [443, 271] width 124 height 22
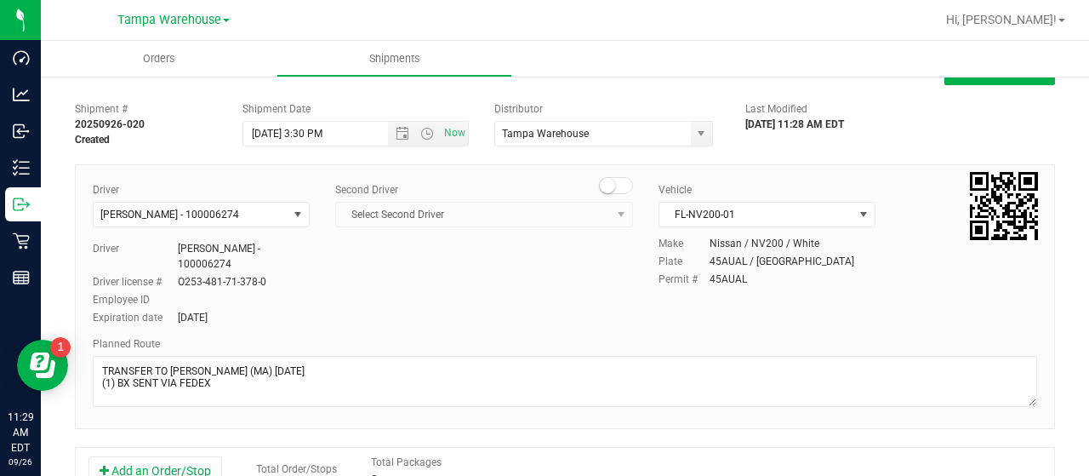
scroll to position [0, 0]
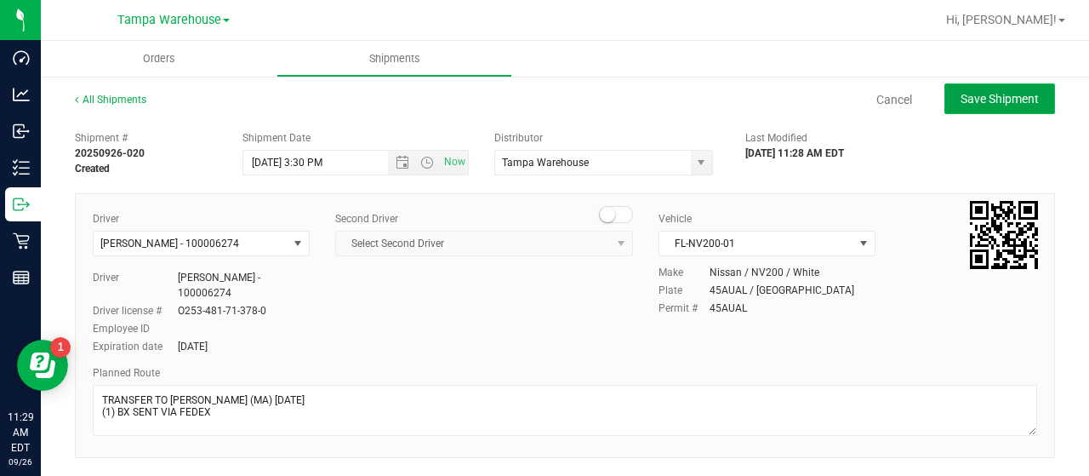
click at [985, 97] on span "Save Shipment" at bounding box center [1000, 99] width 78 height 14
type input "9/26/2025 7:30 PM"
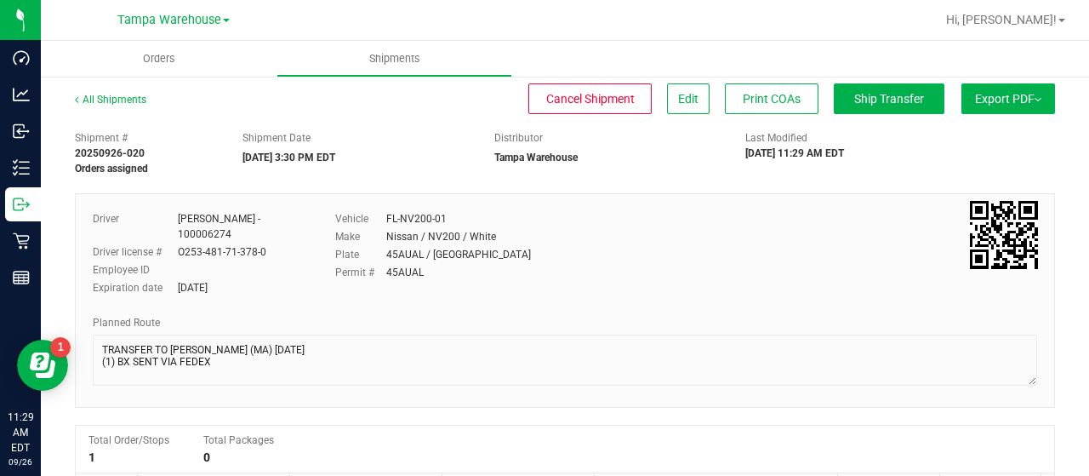
click at [985, 97] on span "Export PDF" at bounding box center [1008, 99] width 66 height 14
click at [972, 161] on span "Manifest by Lot" at bounding box center [964, 162] width 71 height 12
click at [678, 97] on span "Edit" at bounding box center [688, 99] width 20 height 14
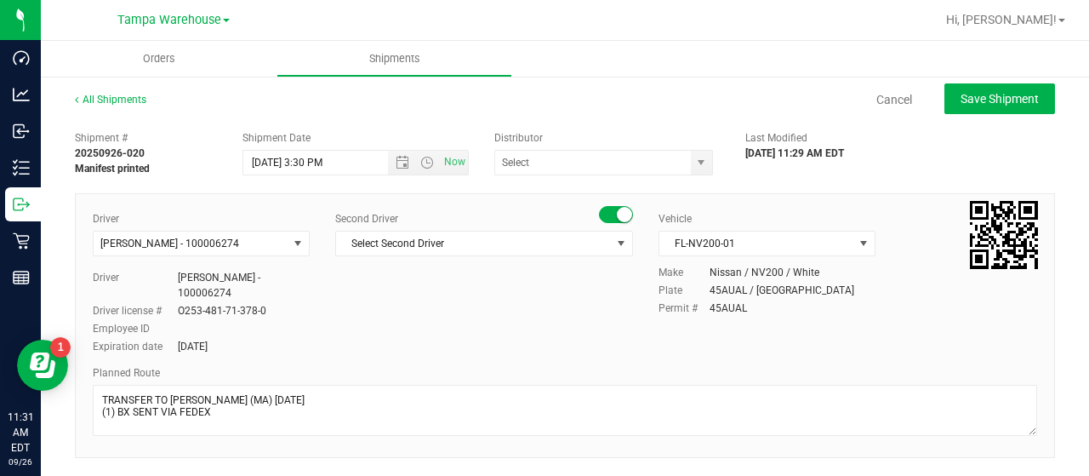
type input "Tampa Warehouse"
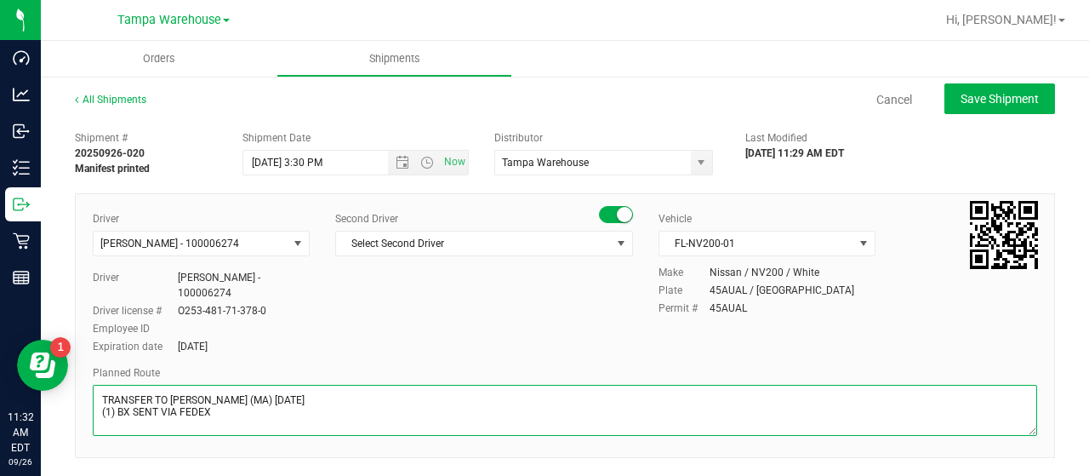
click at [131, 412] on textarea at bounding box center [565, 410] width 945 height 51
click at [271, 410] on textarea at bounding box center [565, 410] width 945 height 51
click at [188, 411] on textarea at bounding box center [565, 410] width 945 height 51
click at [269, 425] on textarea at bounding box center [565, 410] width 945 height 51
type textarea "TRANSFER TO NETA (MA) 10/01/25 (1) BX OF XYLITOL SENT VIA FEDEX PER AARON ALVES"
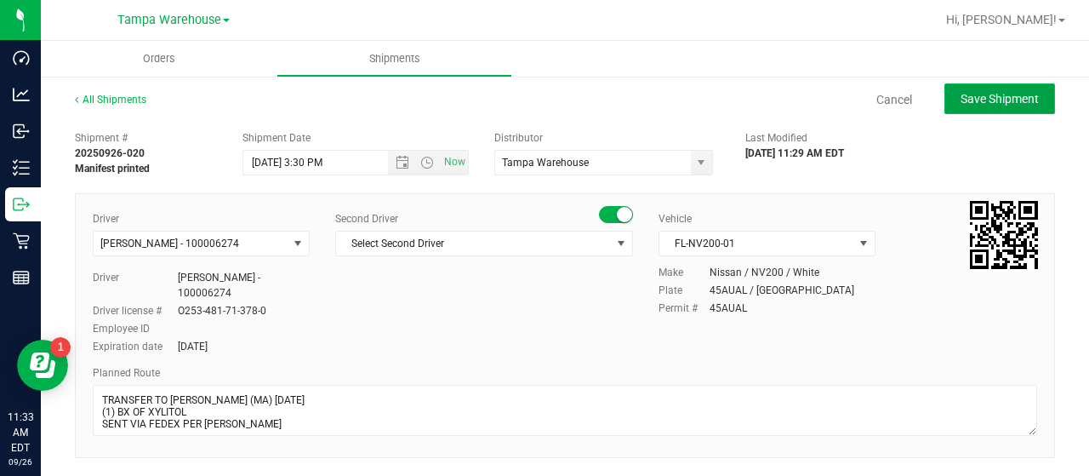
click at [990, 100] on span "Save Shipment" at bounding box center [1000, 99] width 78 height 14
type input "9/26/2025 7:30 PM"
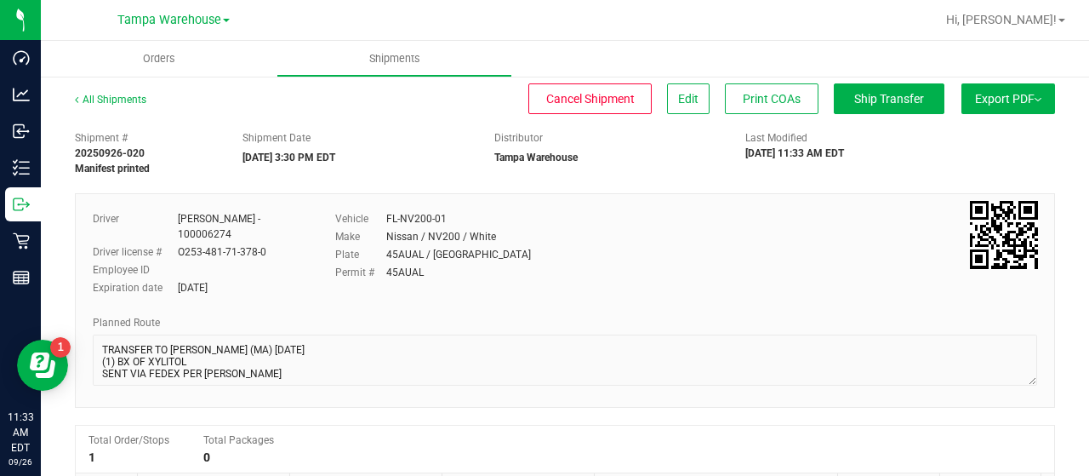
click at [987, 100] on span "Export PDF" at bounding box center [1008, 99] width 66 height 14
click at [973, 156] on span "Manifest by Lot" at bounding box center [964, 162] width 71 height 12
click at [890, 103] on span "Ship Transfer" at bounding box center [889, 99] width 70 height 14
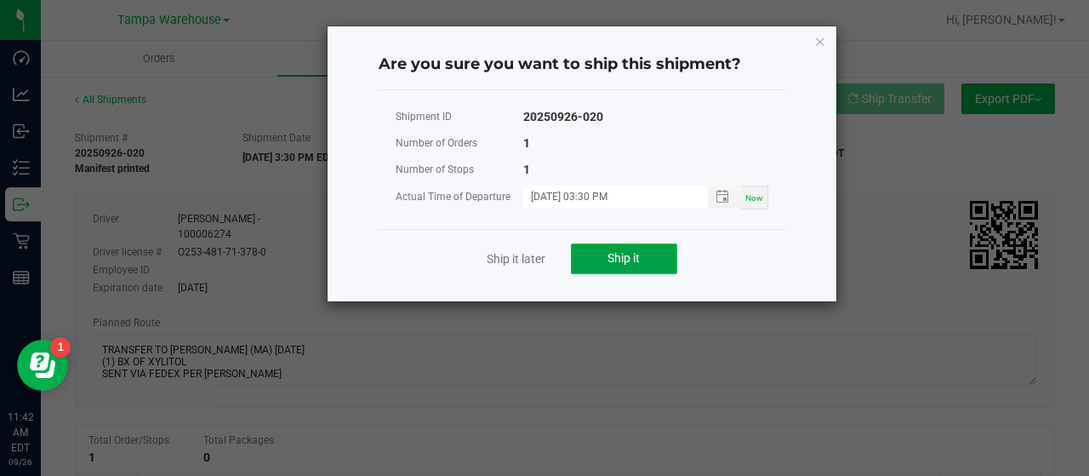
click at [660, 260] on button "Ship it" at bounding box center [624, 258] width 106 height 31
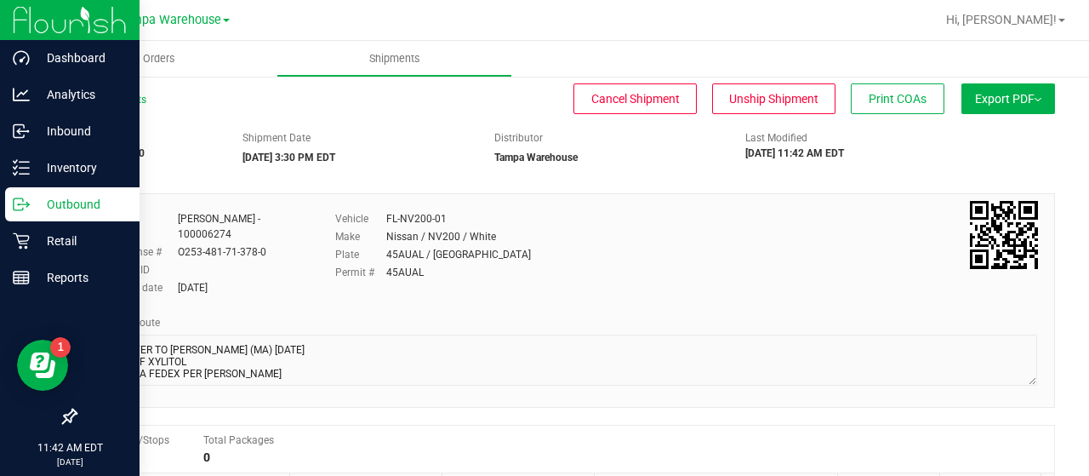
click at [61, 202] on p "Outbound" at bounding box center [81, 204] width 102 height 20
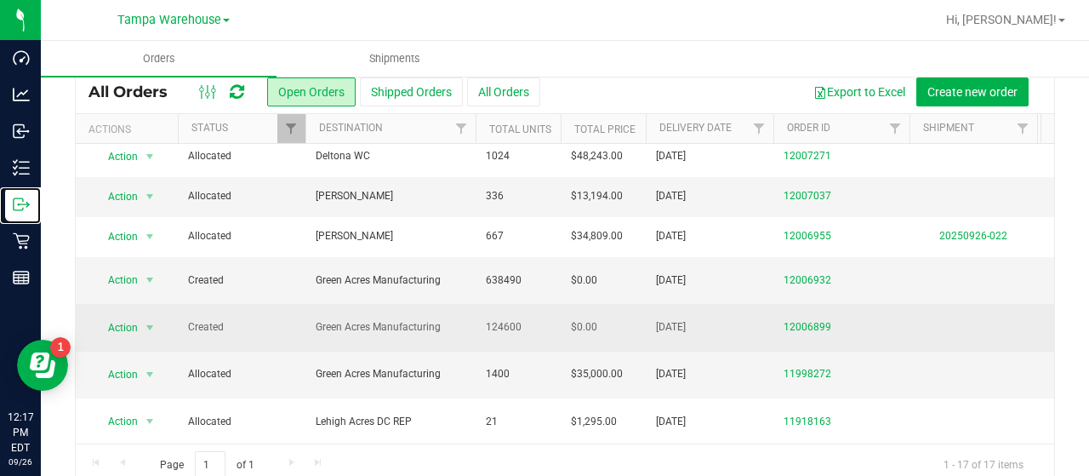
scroll to position [0, 41]
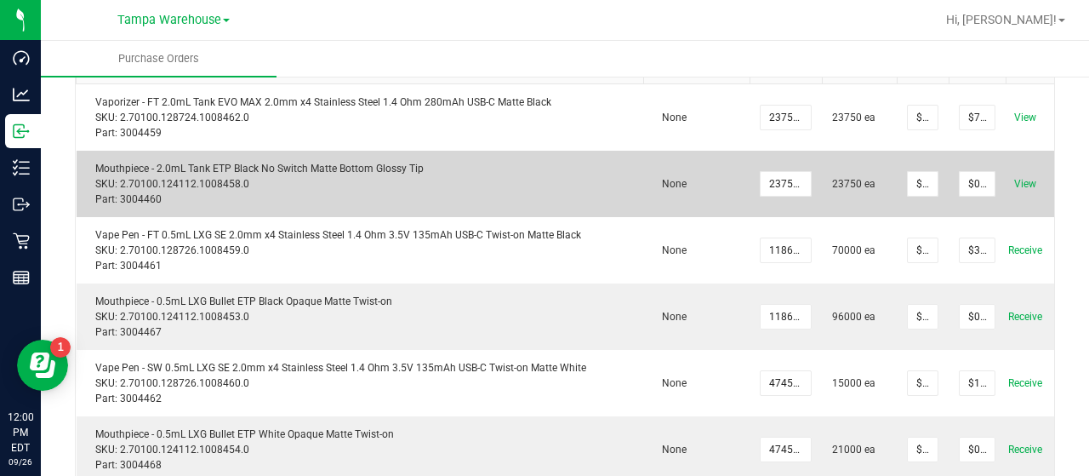
scroll to position [244, 0]
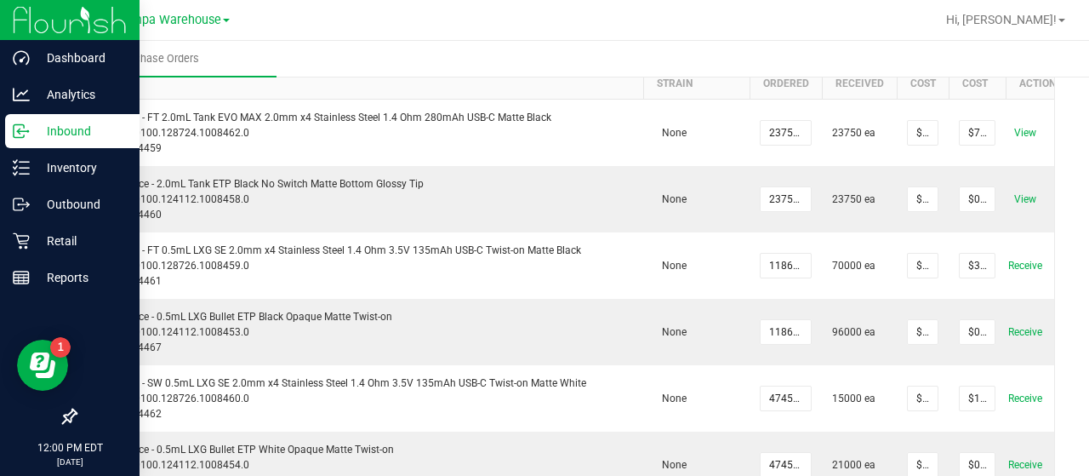
click at [58, 127] on p "Inbound" at bounding box center [81, 131] width 102 height 20
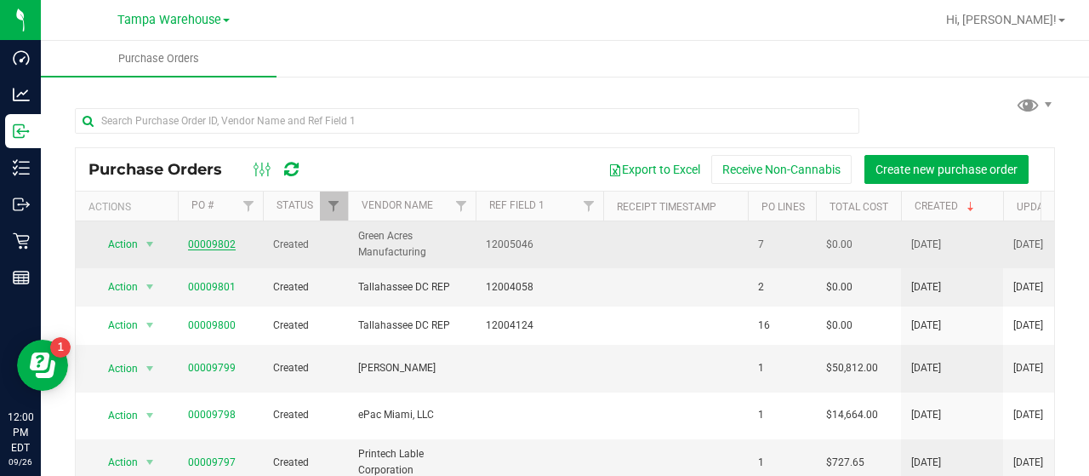
click at [201, 241] on link "00009802" at bounding box center [212, 244] width 48 height 12
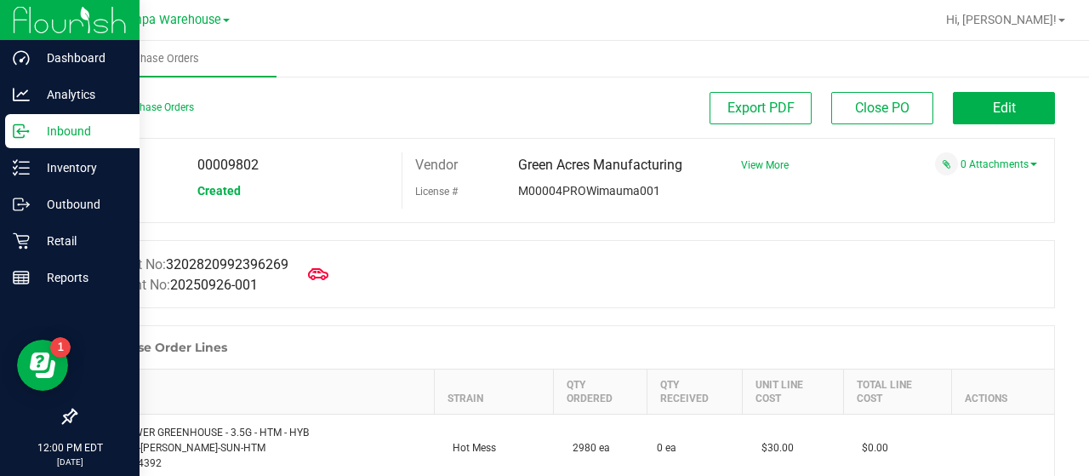
click at [60, 129] on p "Inbound" at bounding box center [81, 131] width 102 height 20
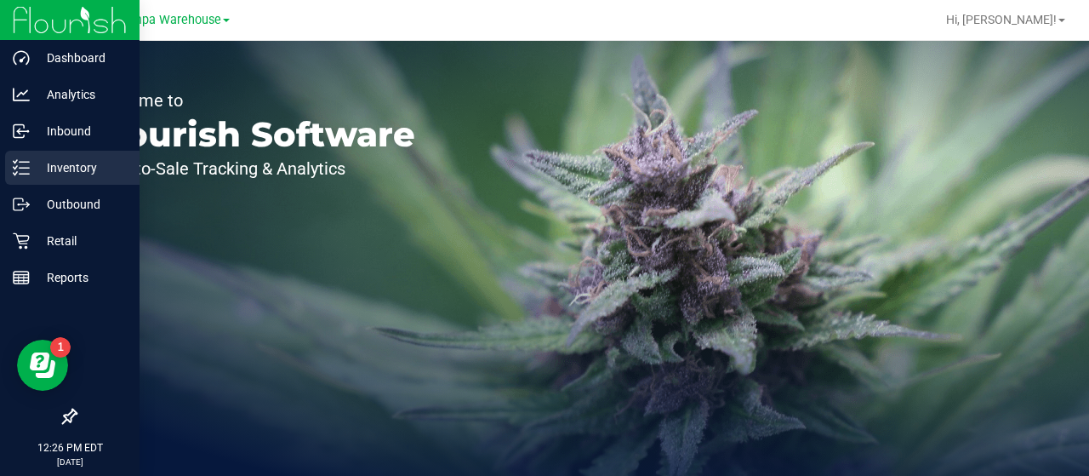
click at [63, 163] on p "Inventory" at bounding box center [81, 167] width 102 height 20
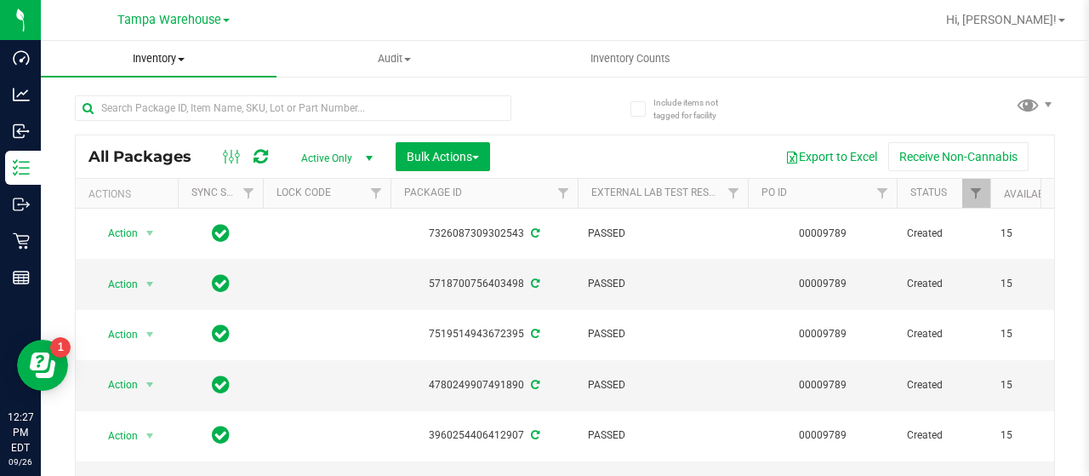
click at [179, 56] on span "Inventory" at bounding box center [159, 58] width 236 height 15
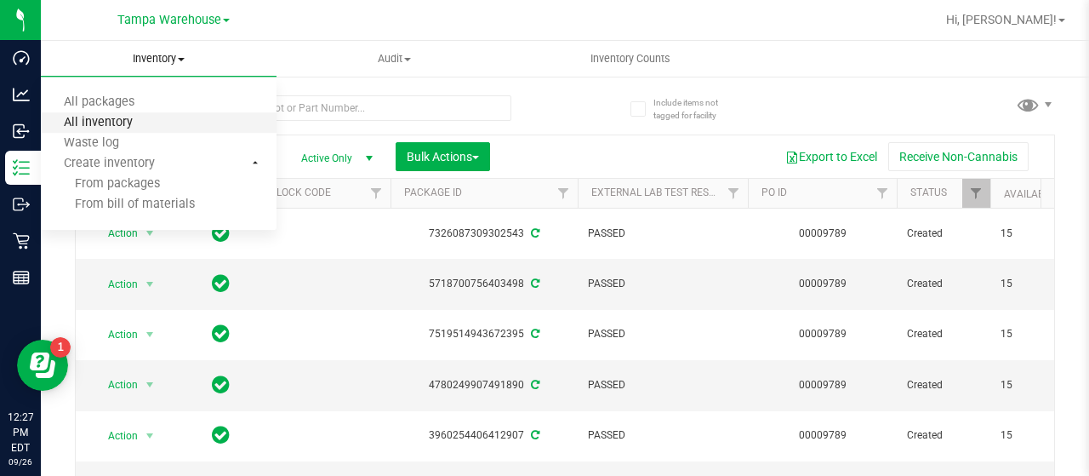
click at [138, 120] on span "All inventory" at bounding box center [98, 123] width 115 height 14
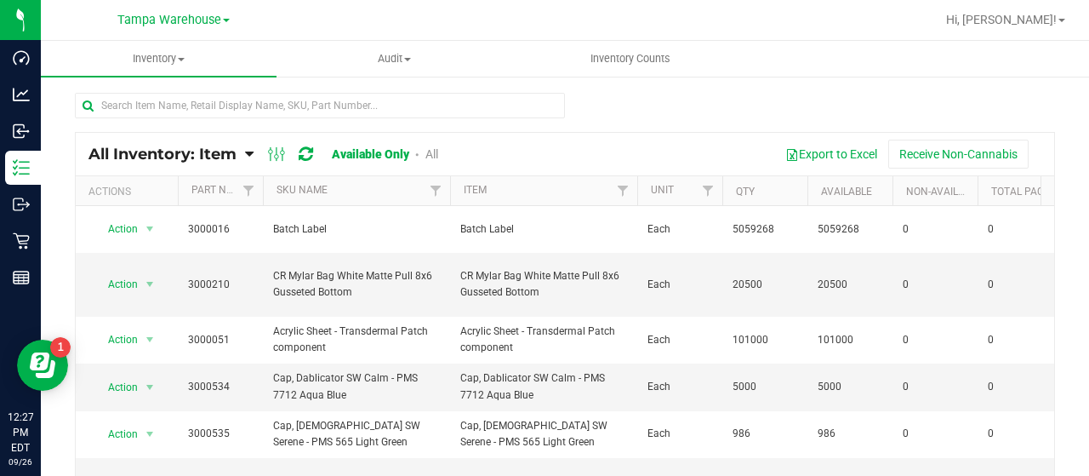
click at [249, 151] on icon at bounding box center [249, 153] width 9 height 15
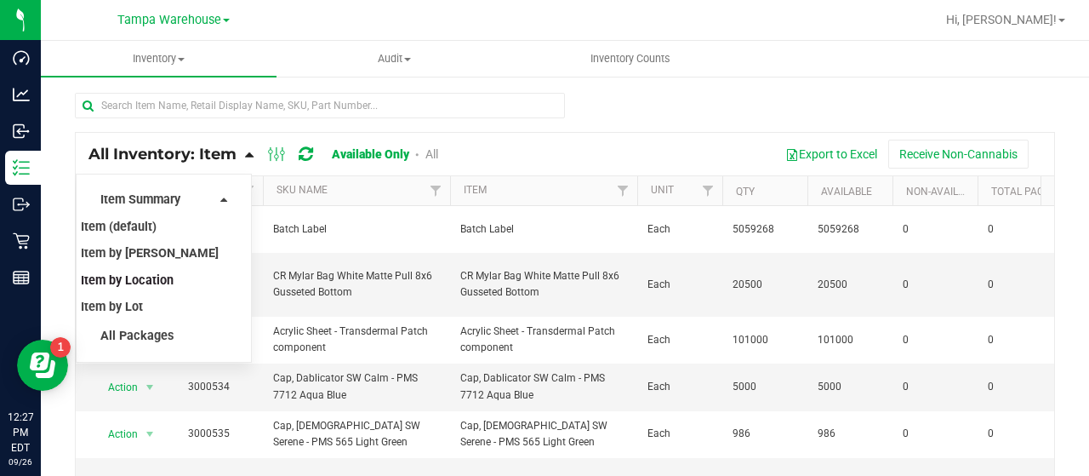
click at [162, 279] on span "Item by Location" at bounding box center [127, 280] width 93 height 14
